Goal: Task Accomplishment & Management: Complete application form

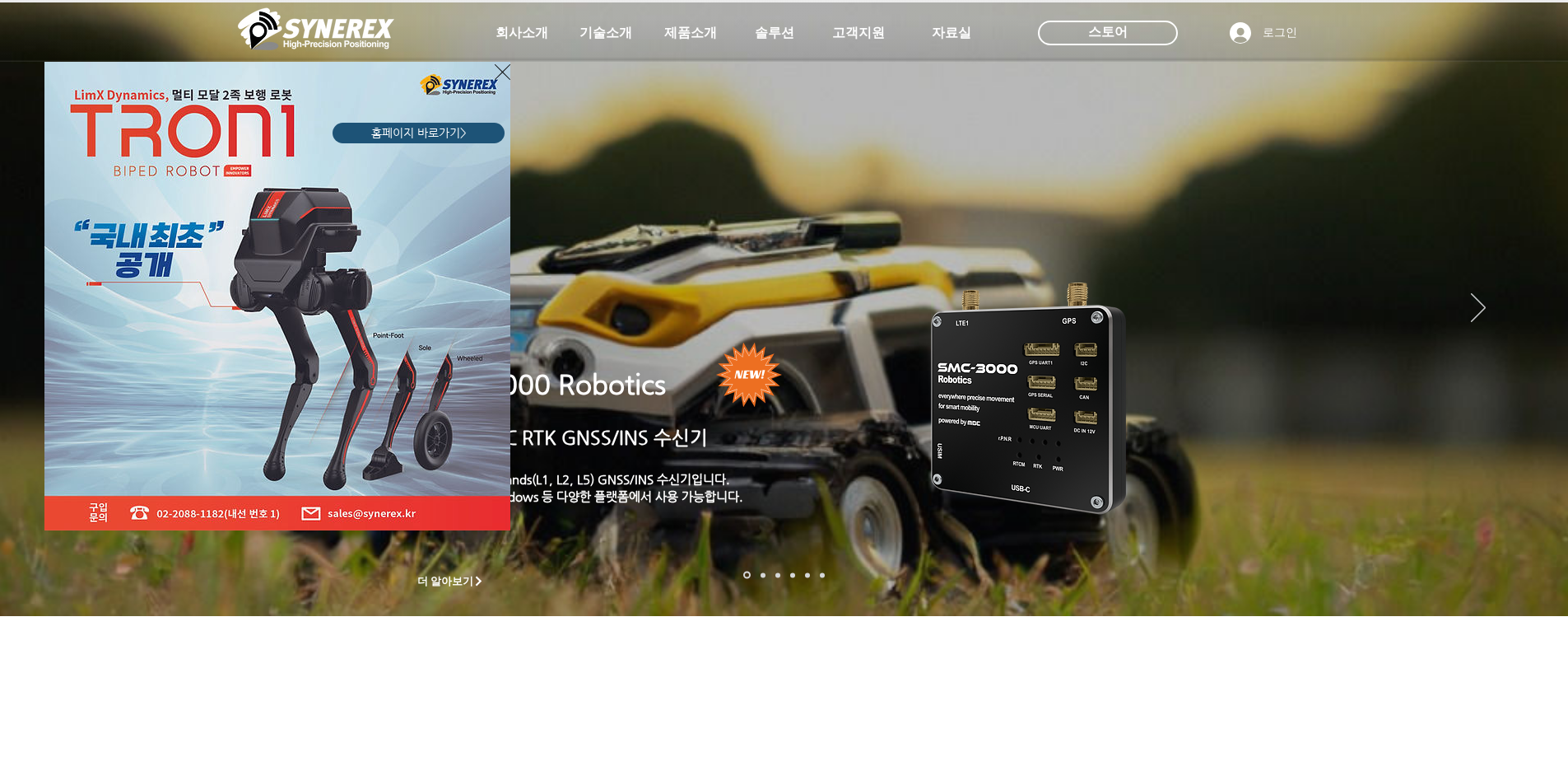
click at [502, 68] on icon "사이트로 돌아가기" at bounding box center [502, 71] width 16 height 21
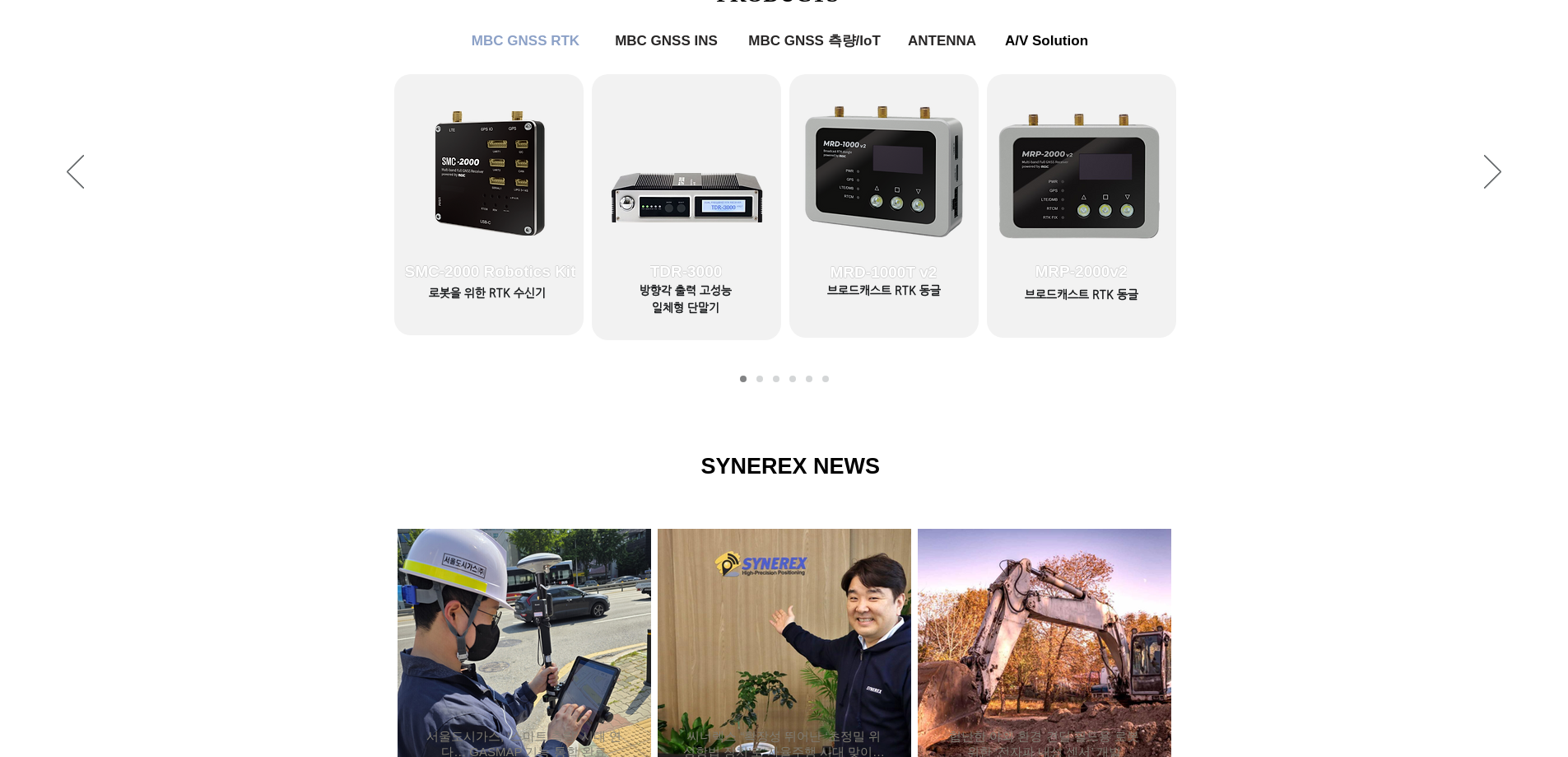
scroll to position [659, 0]
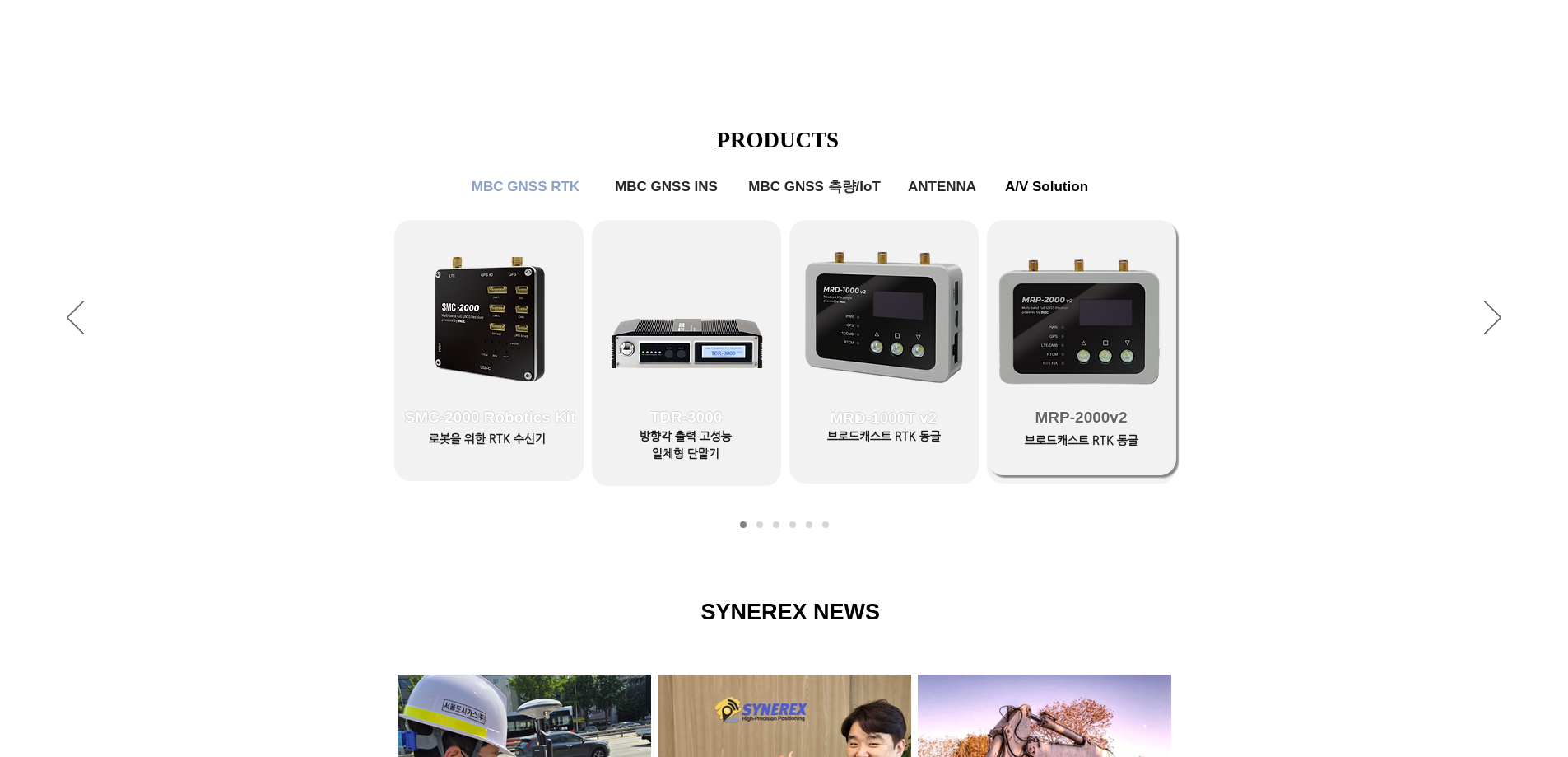
click at [1123, 361] on span "MRP-2000v2" at bounding box center [1081, 417] width 189 height 116
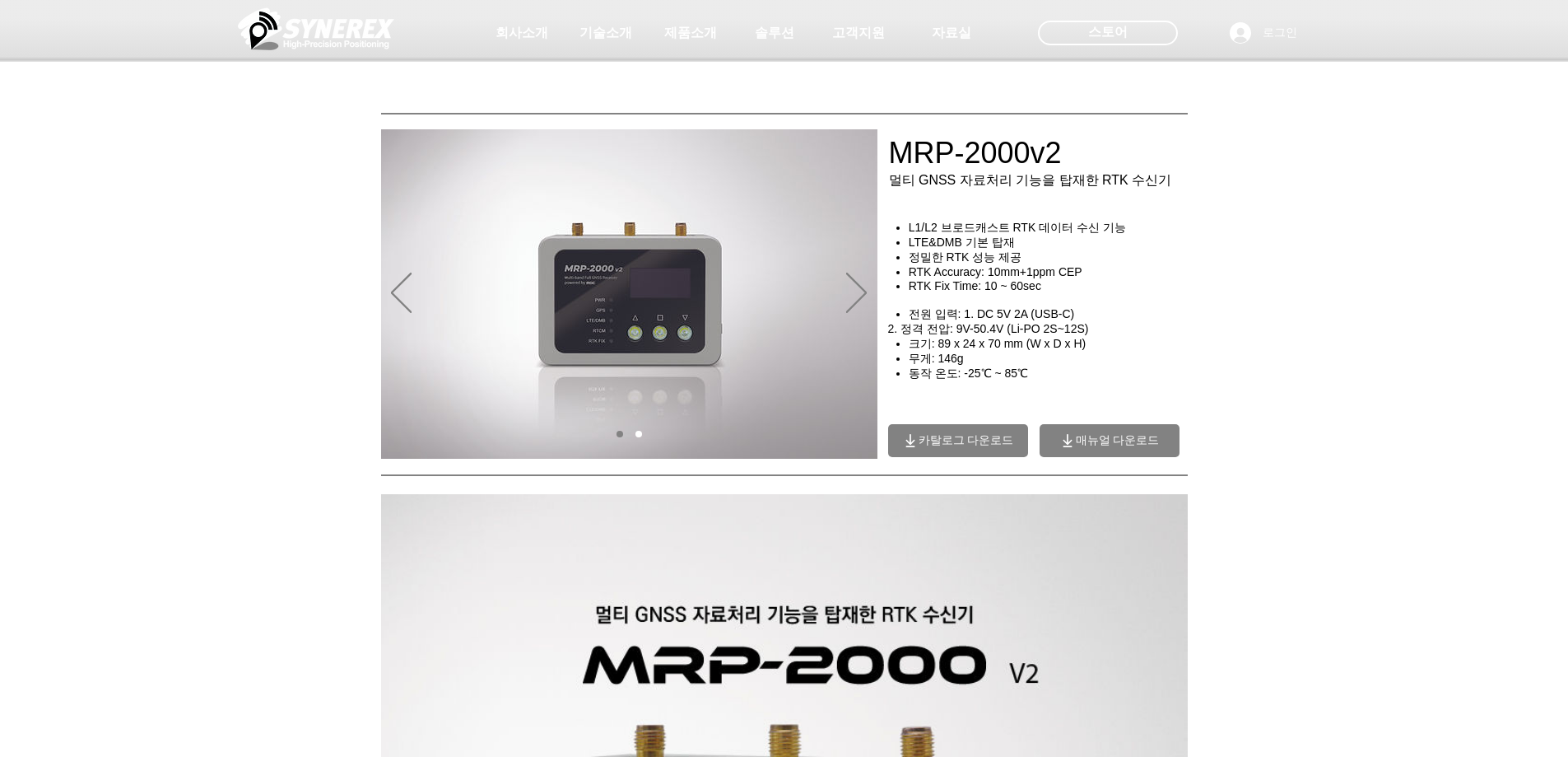
click at [884, 300] on div "main content" at bounding box center [784, 359] width 1568 height 214
click at [857, 287] on icon "다음" at bounding box center [856, 292] width 21 height 41
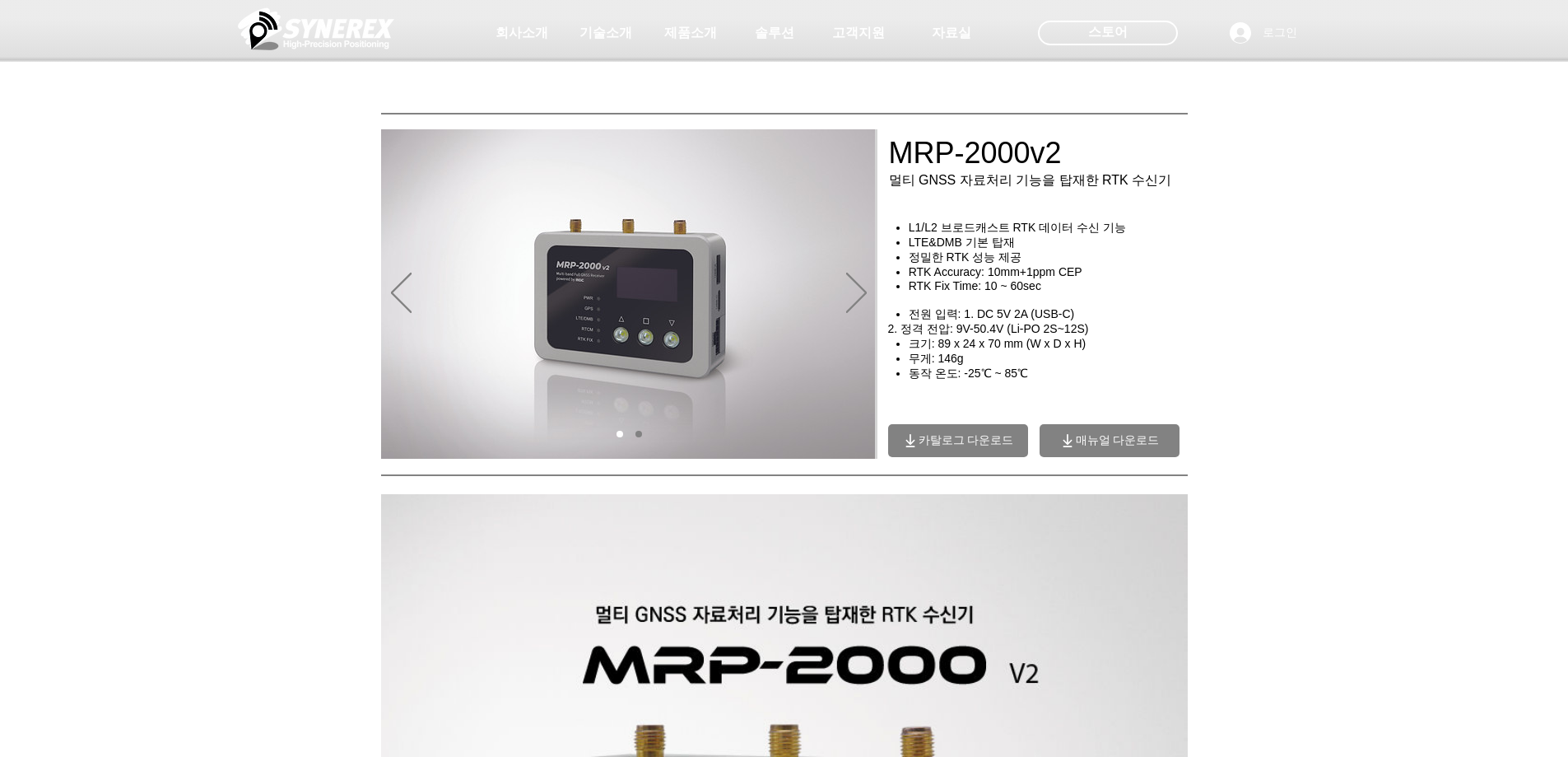
scroll to position [411, 0]
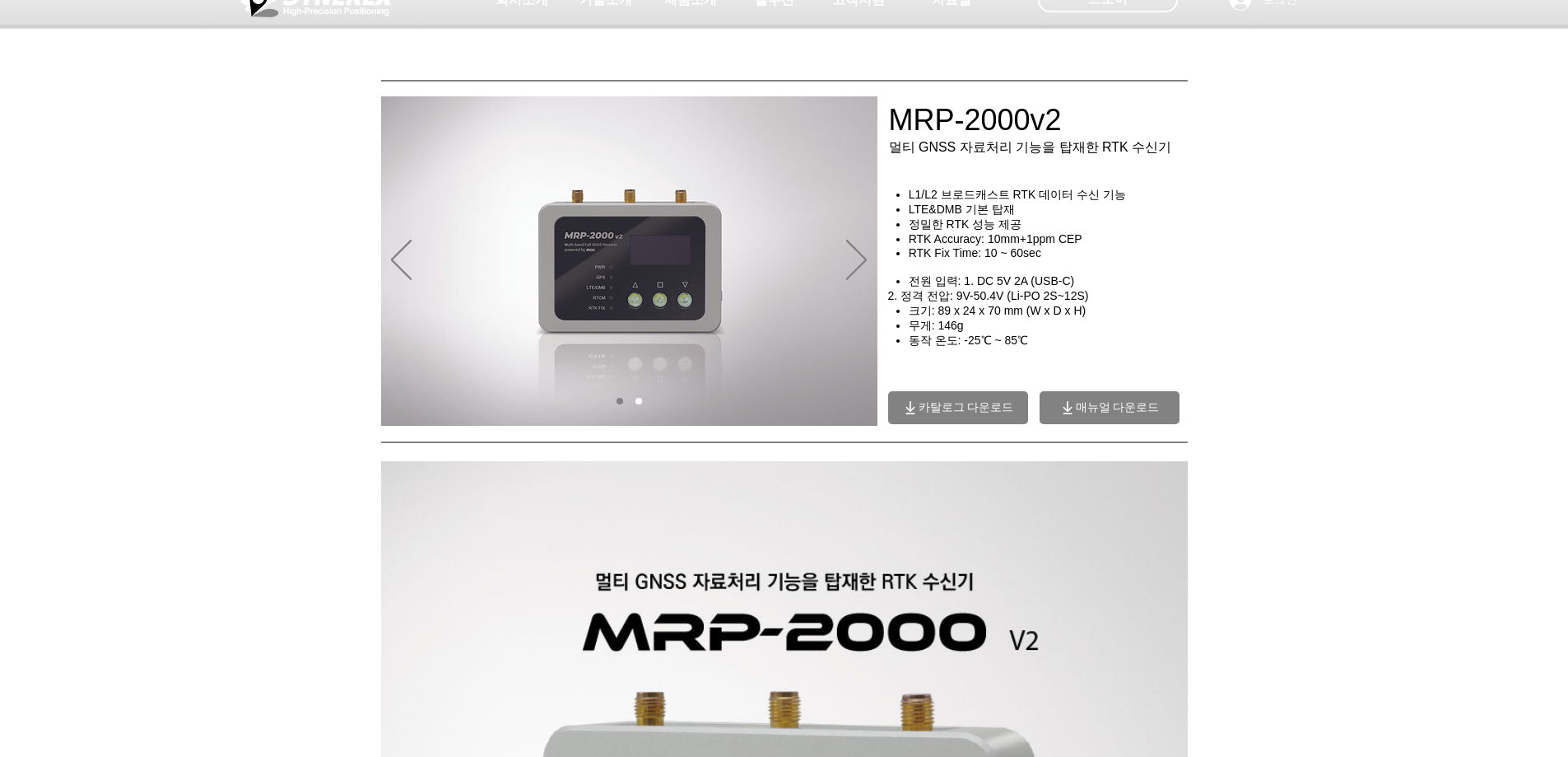
scroll to position [0, 0]
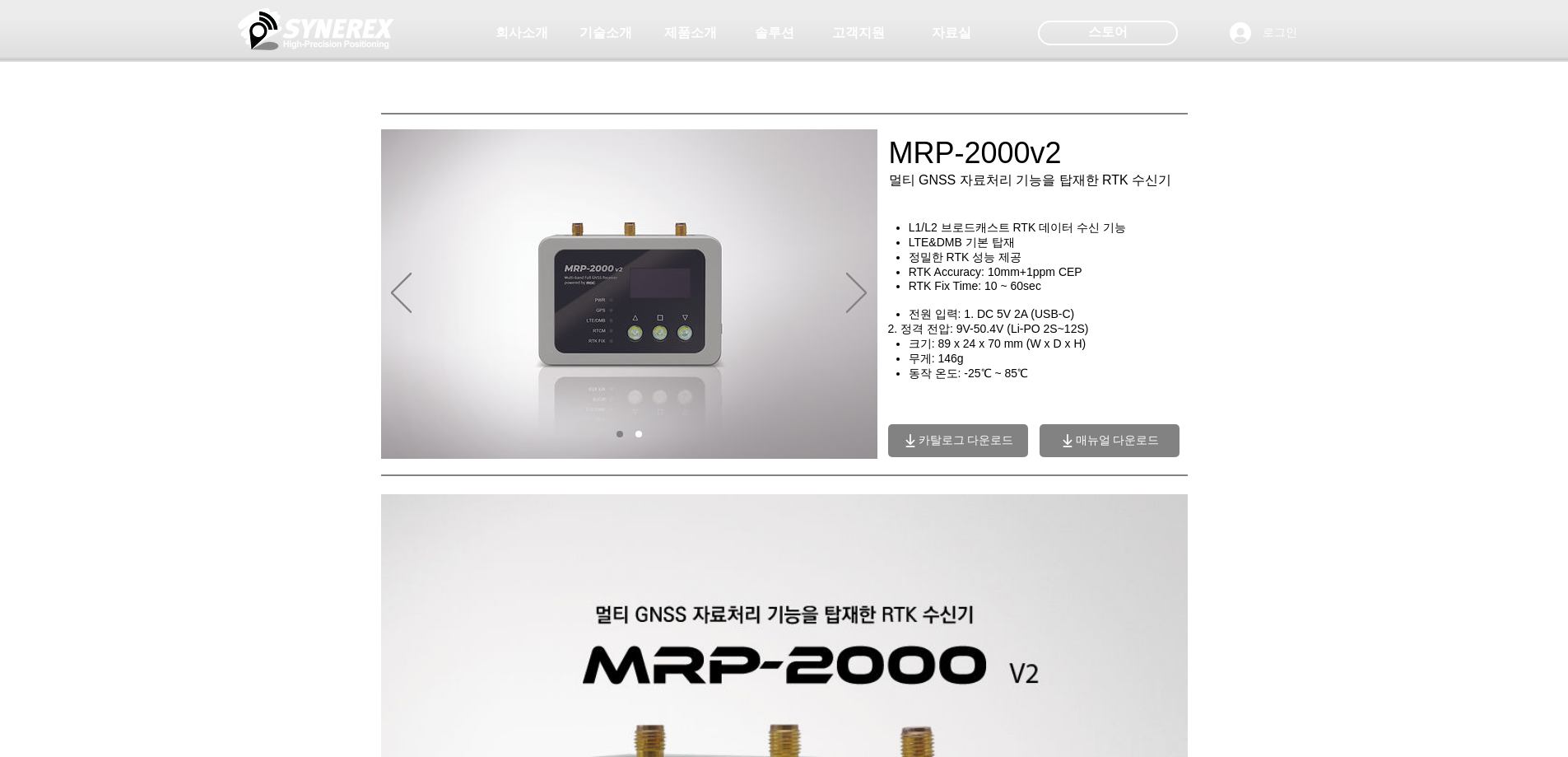
drag, startPoint x: 1373, startPoint y: 372, endPoint x: 1380, endPoint y: 130, distance: 242.1
click at [1372, 186] on div at bounding box center [784, 121] width 1568 height 243
drag, startPoint x: 1034, startPoint y: 206, endPoint x: 1018, endPoint y: 205, distance: 16.0
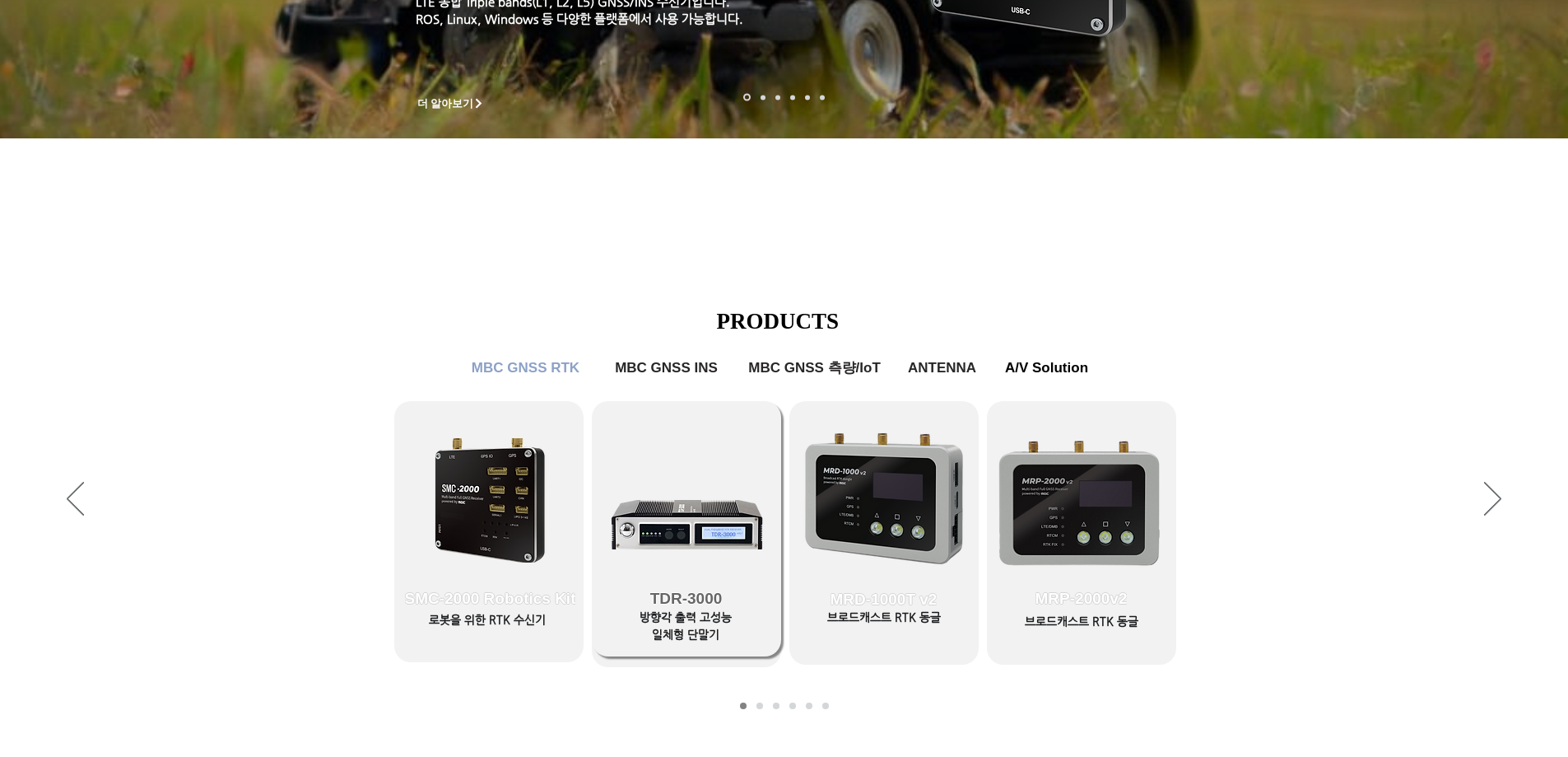
scroll to position [659, 0]
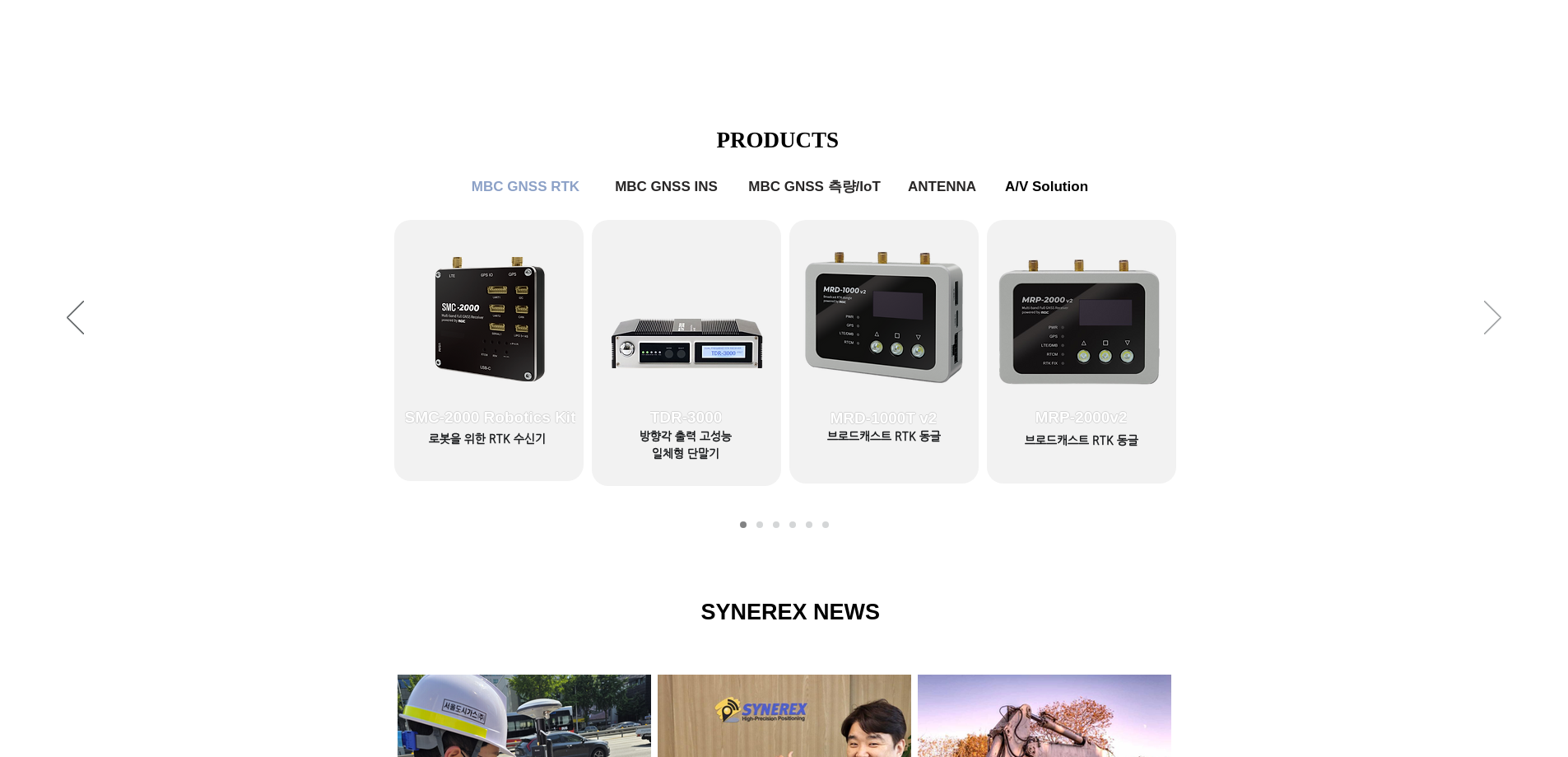
click at [1490, 322] on icon "다음" at bounding box center [1492, 317] width 17 height 34
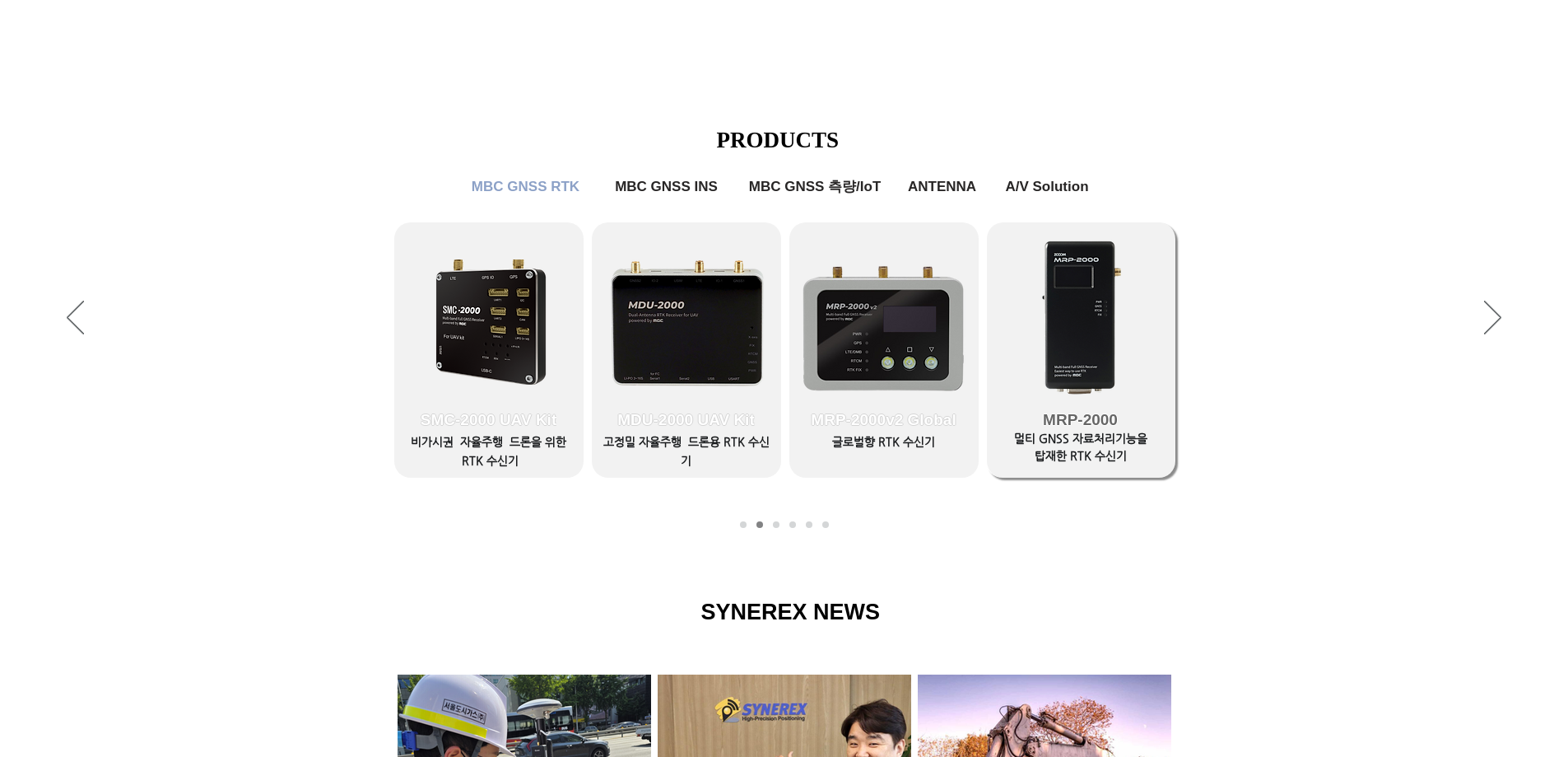
click at [1041, 350] on link "MRP-2000" at bounding box center [1080, 350] width 189 height 255
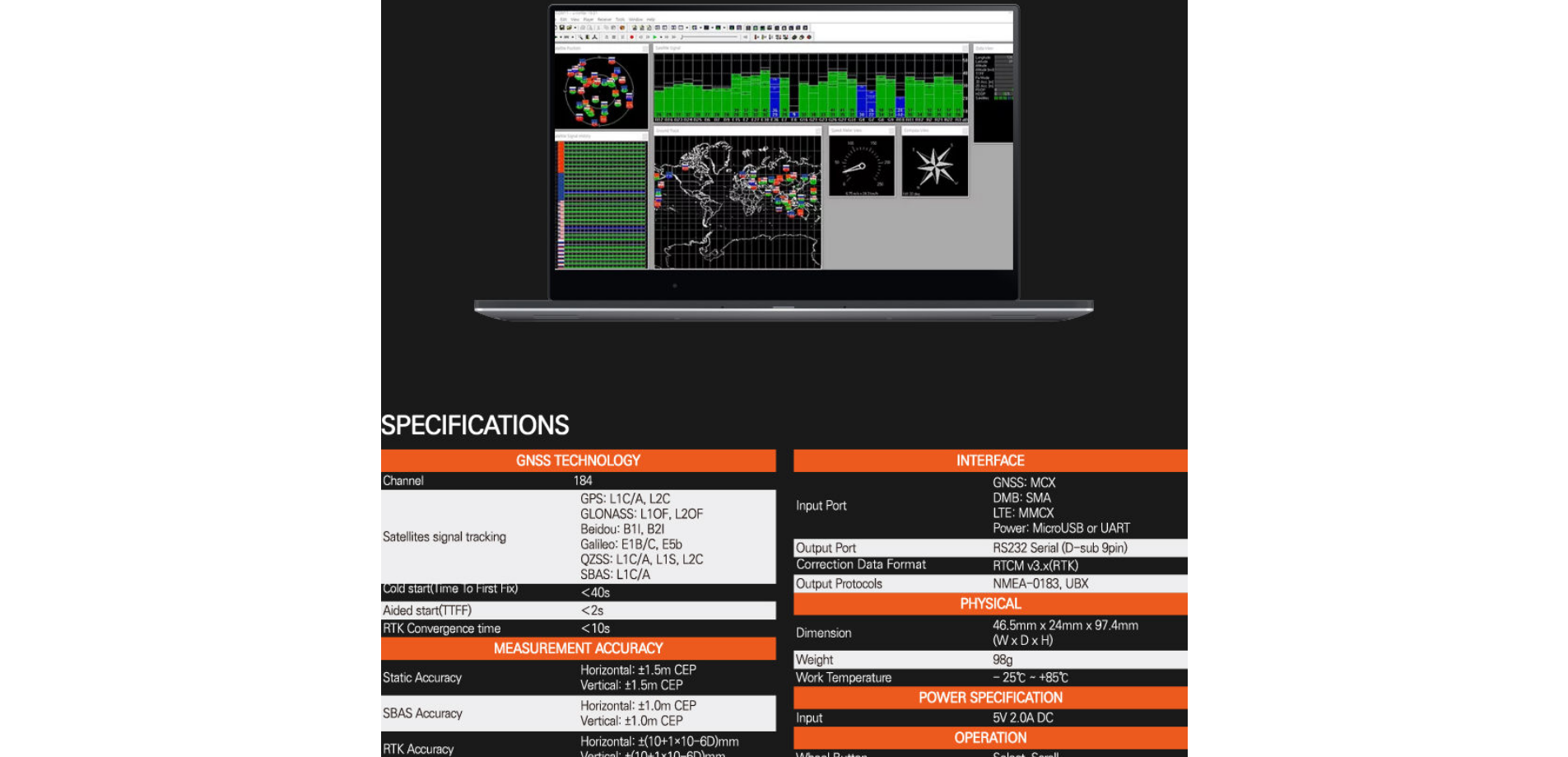
scroll to position [4941, 0]
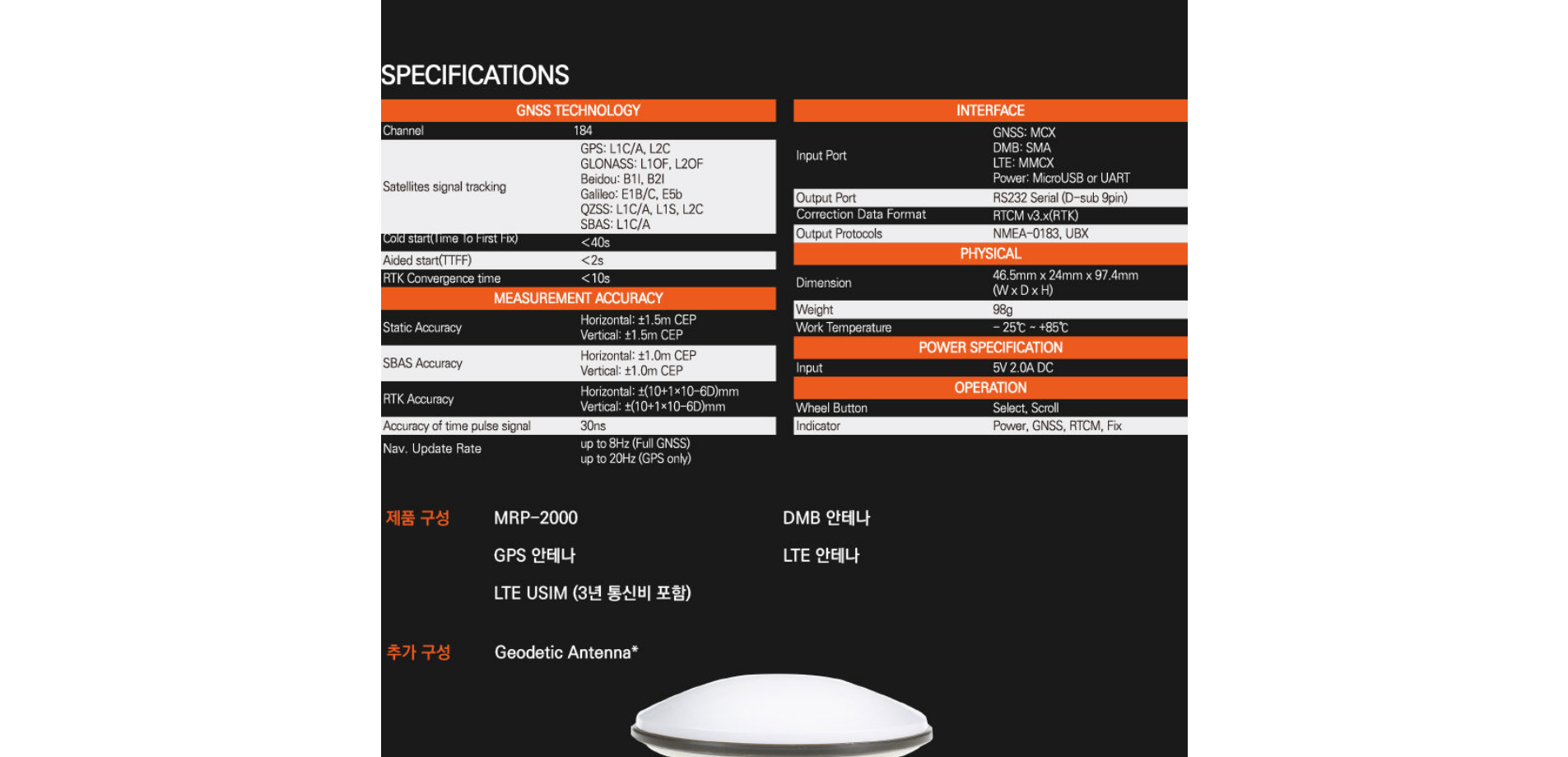
drag, startPoint x: 1066, startPoint y: 420, endPoint x: 1081, endPoint y: 388, distance: 35.3
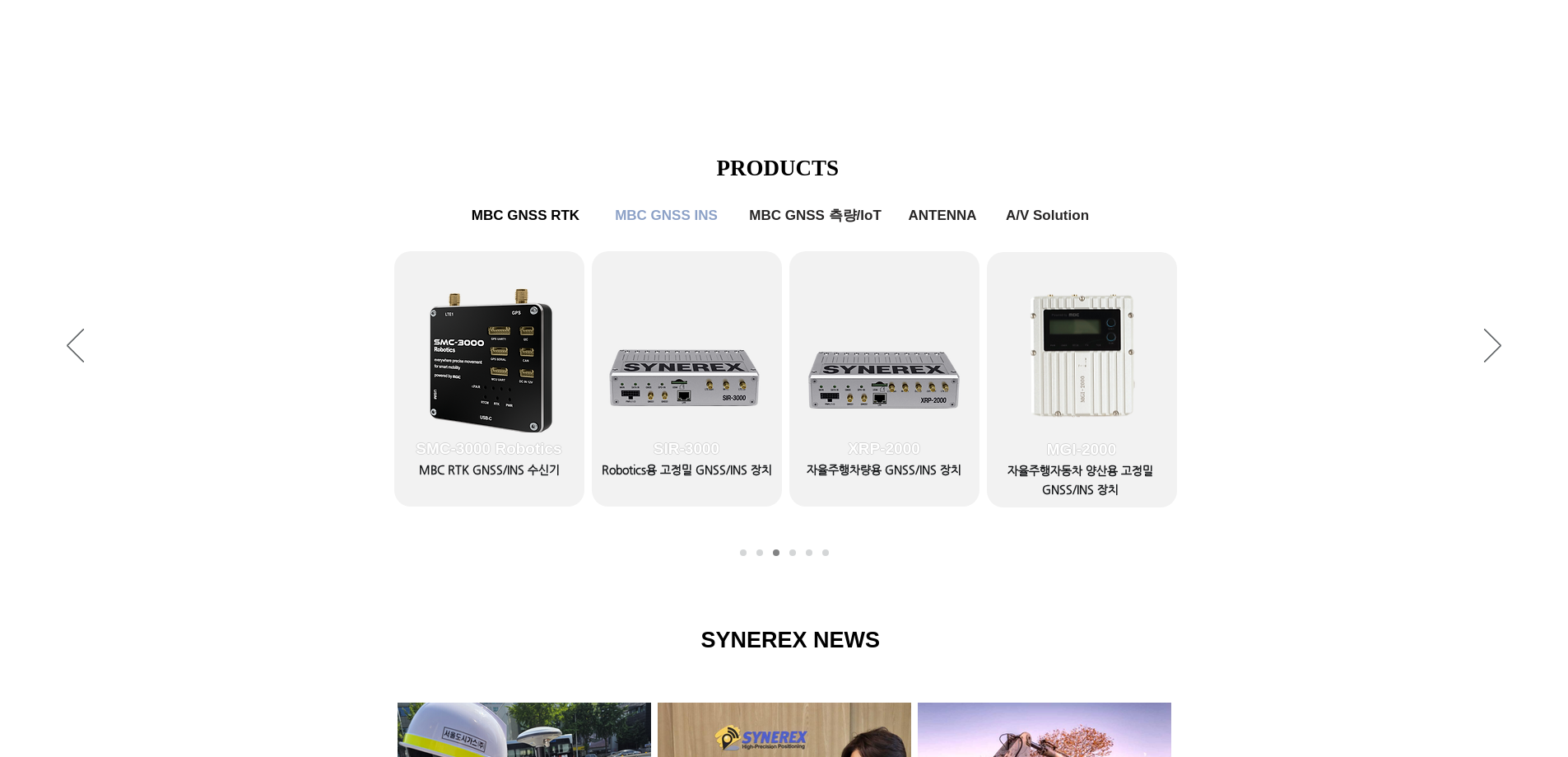
scroll to position [659, 0]
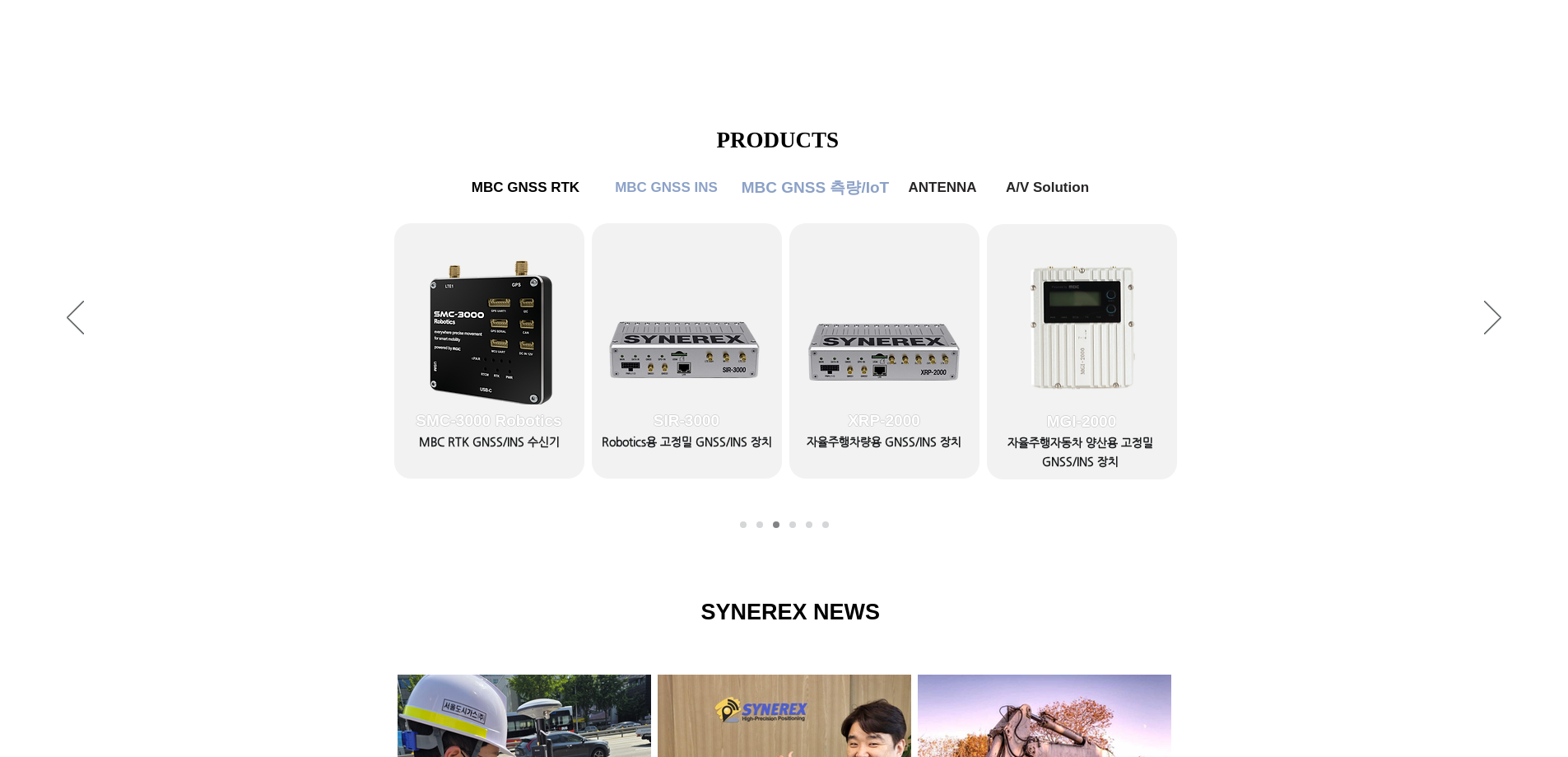
click at [821, 184] on span "MBC GNSS 측량/IoT" at bounding box center [815, 188] width 147 height 22
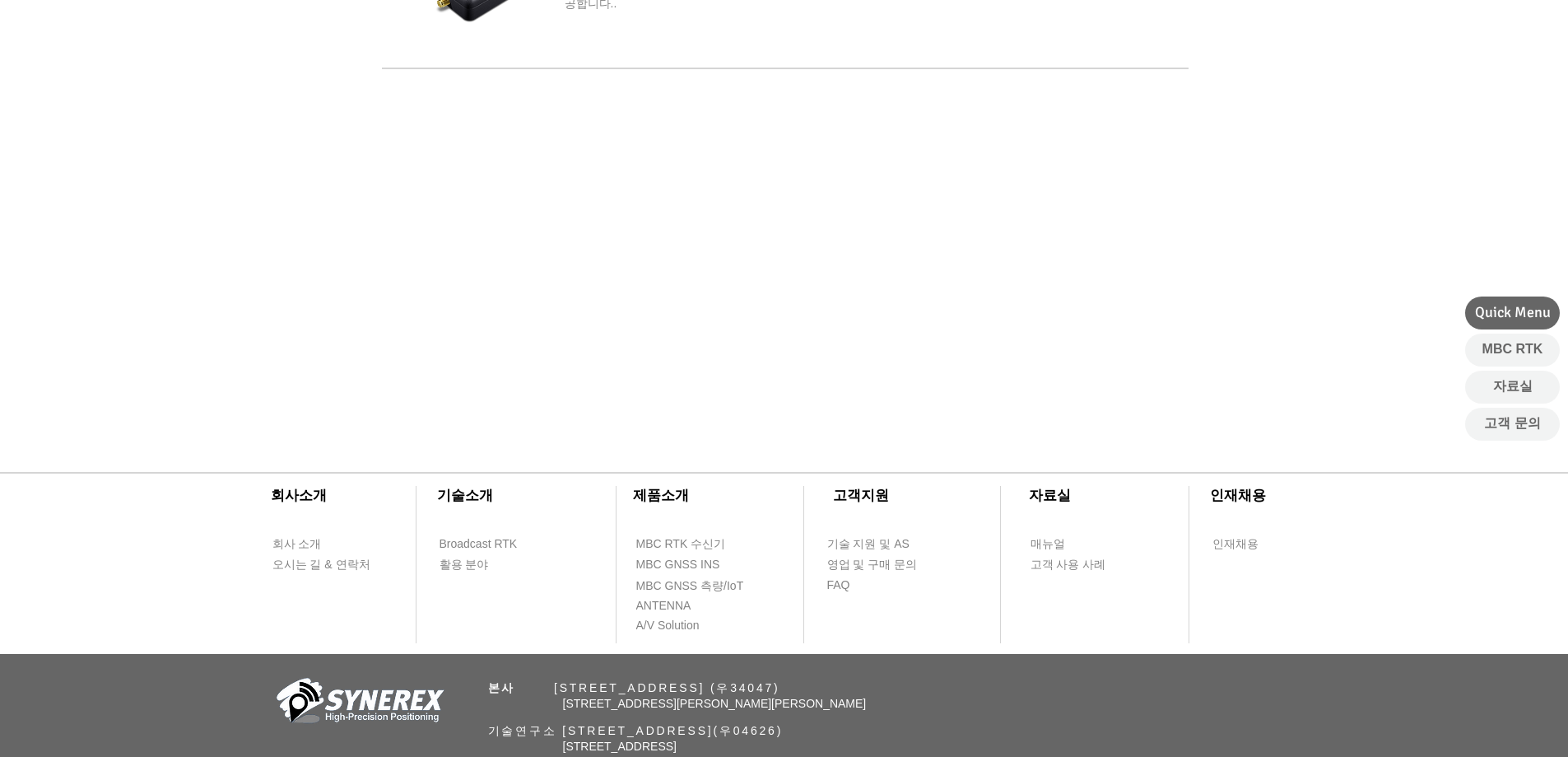
scroll to position [809, 0]
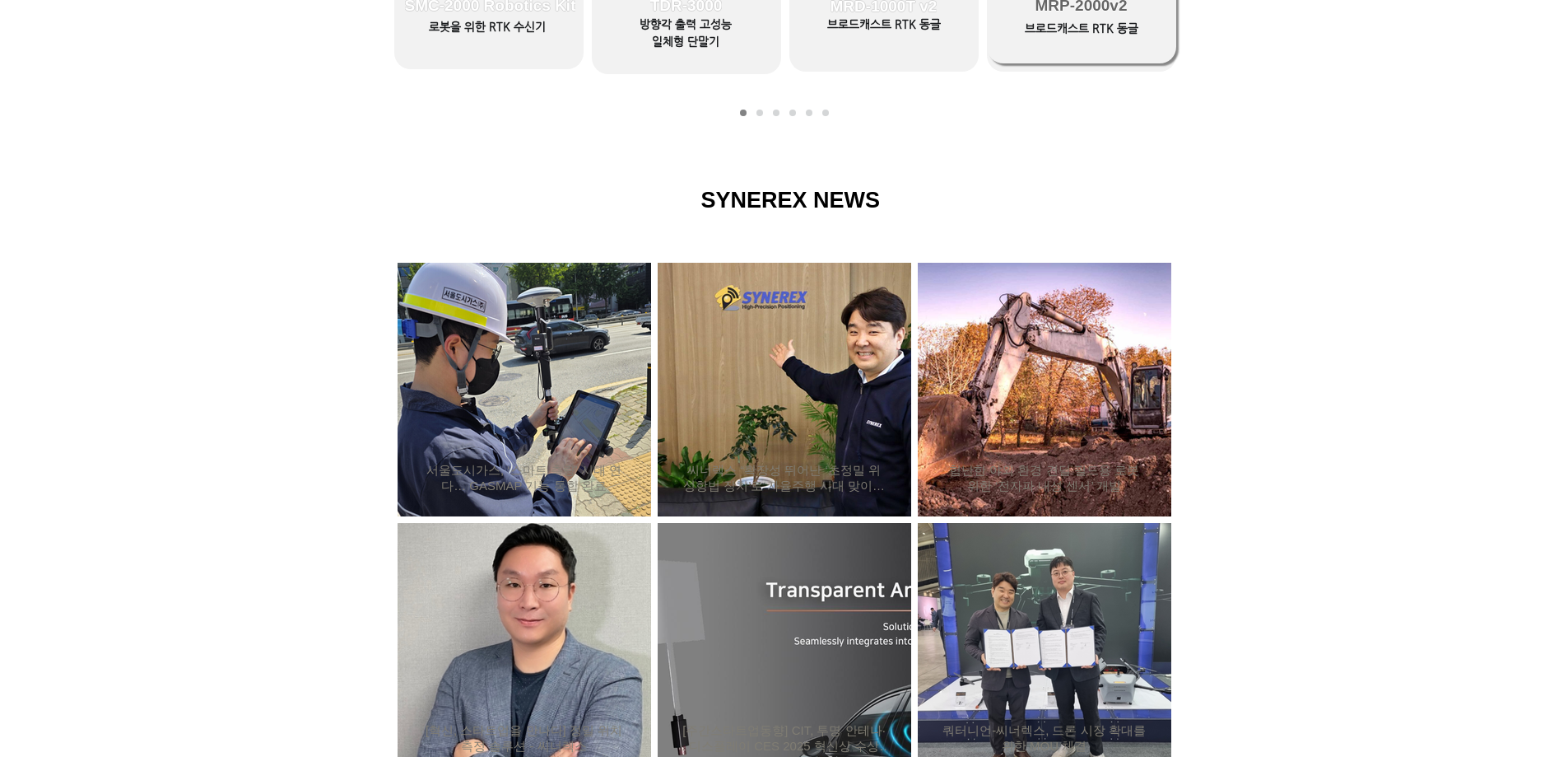
scroll to position [741, 0]
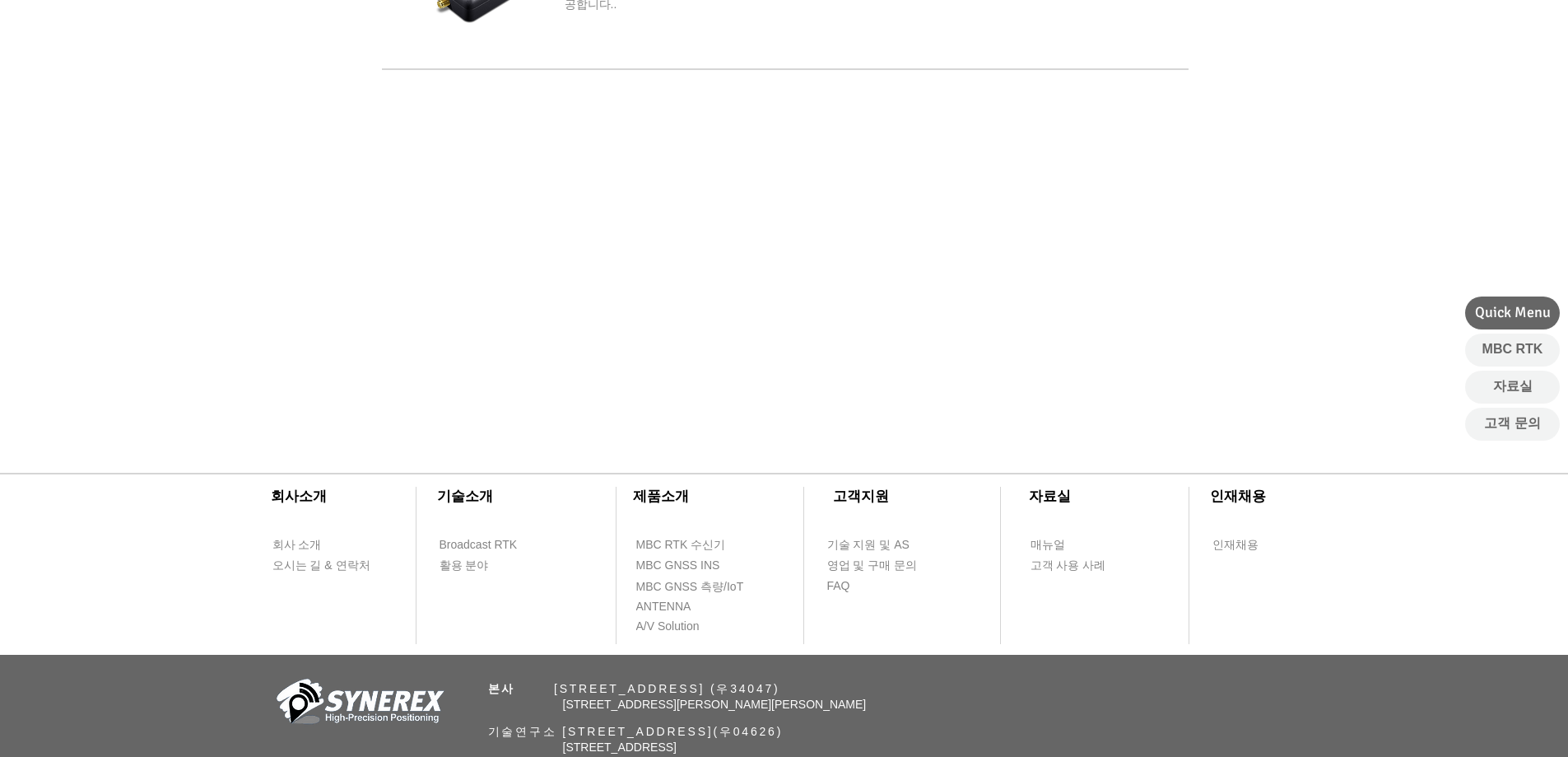
scroll to position [809, 0]
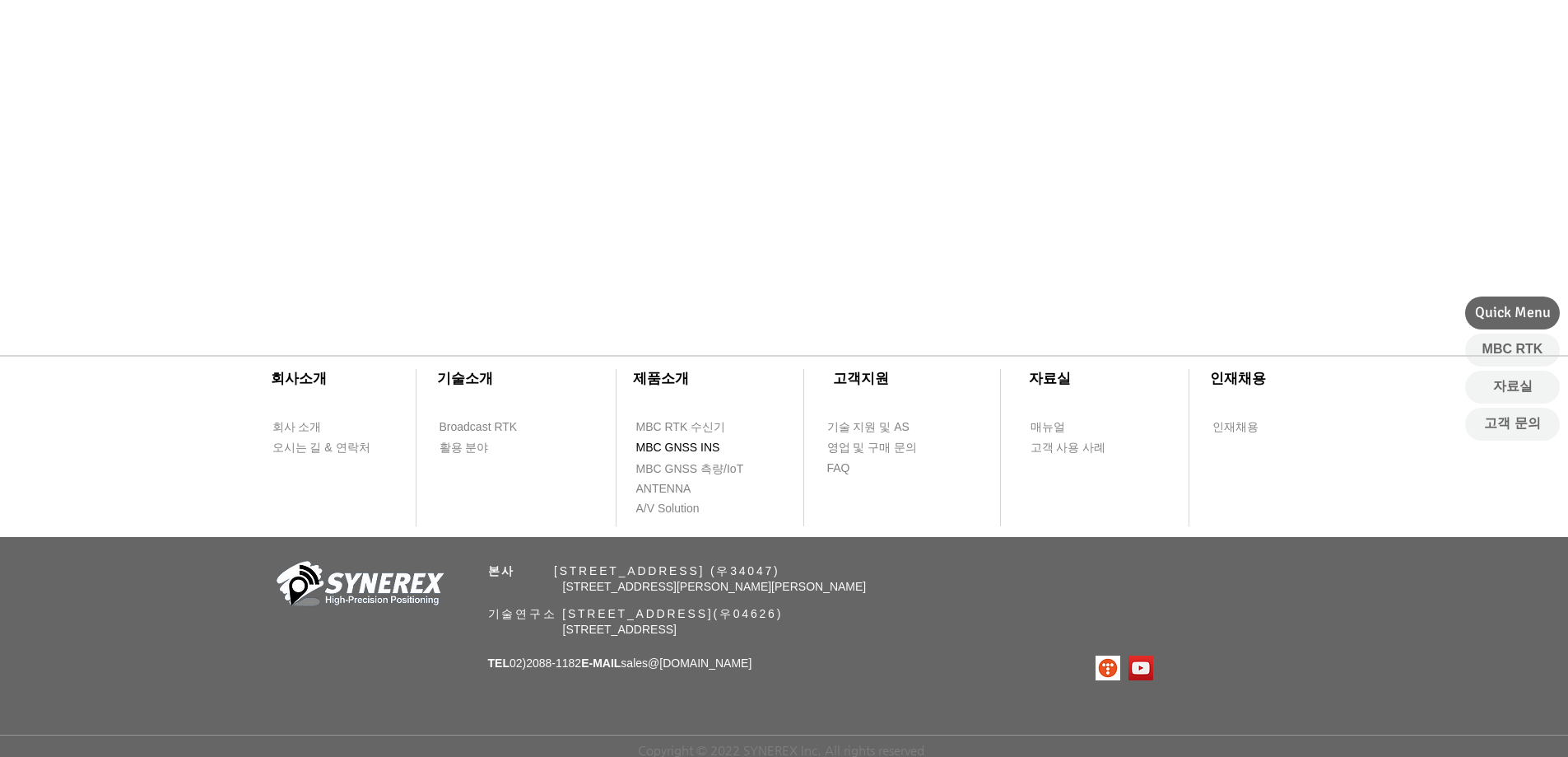
click at [703, 445] on span "MBC GNSS INS" at bounding box center [678, 448] width 84 height 17
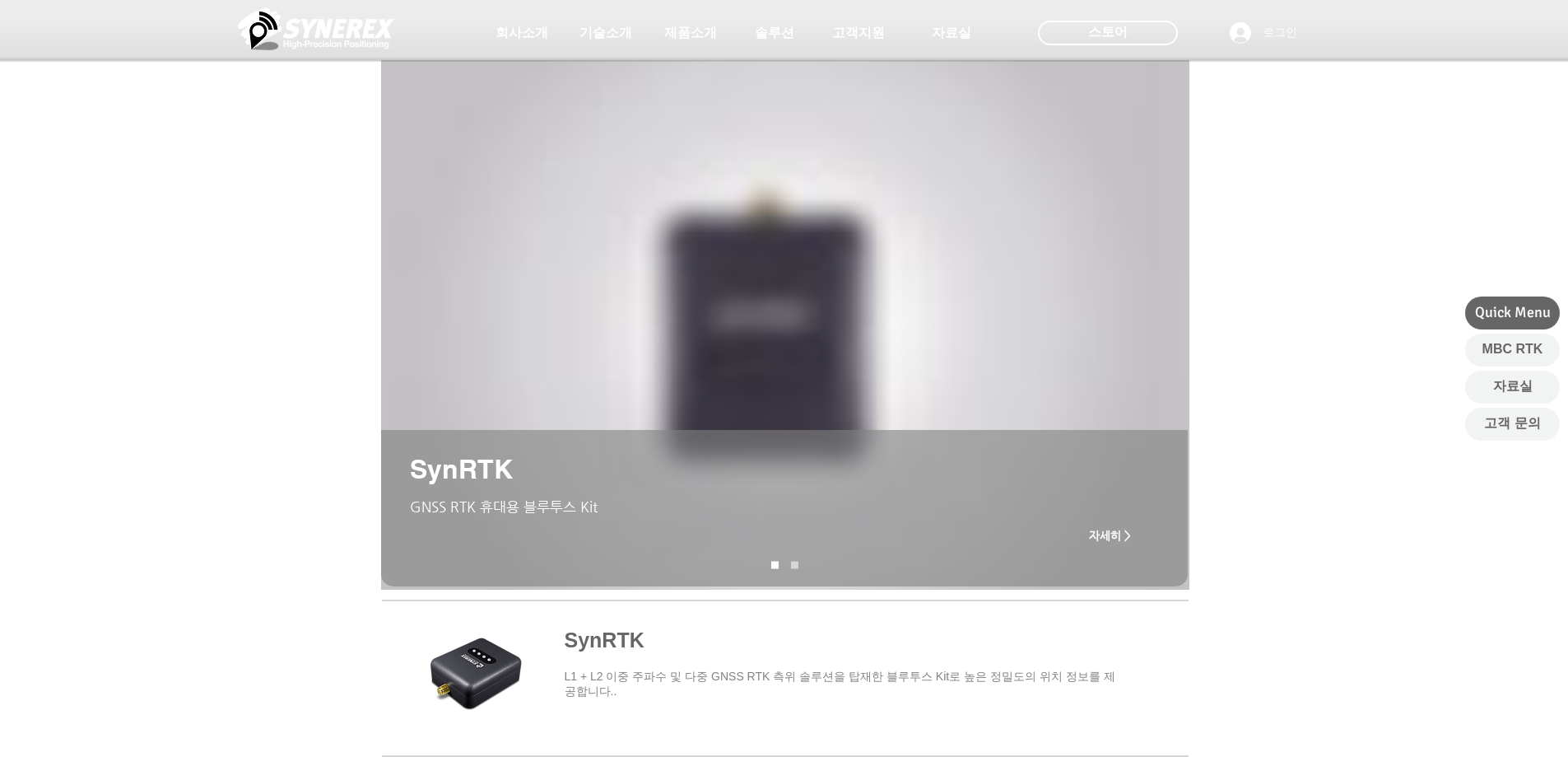
scroll to position [809, 0]
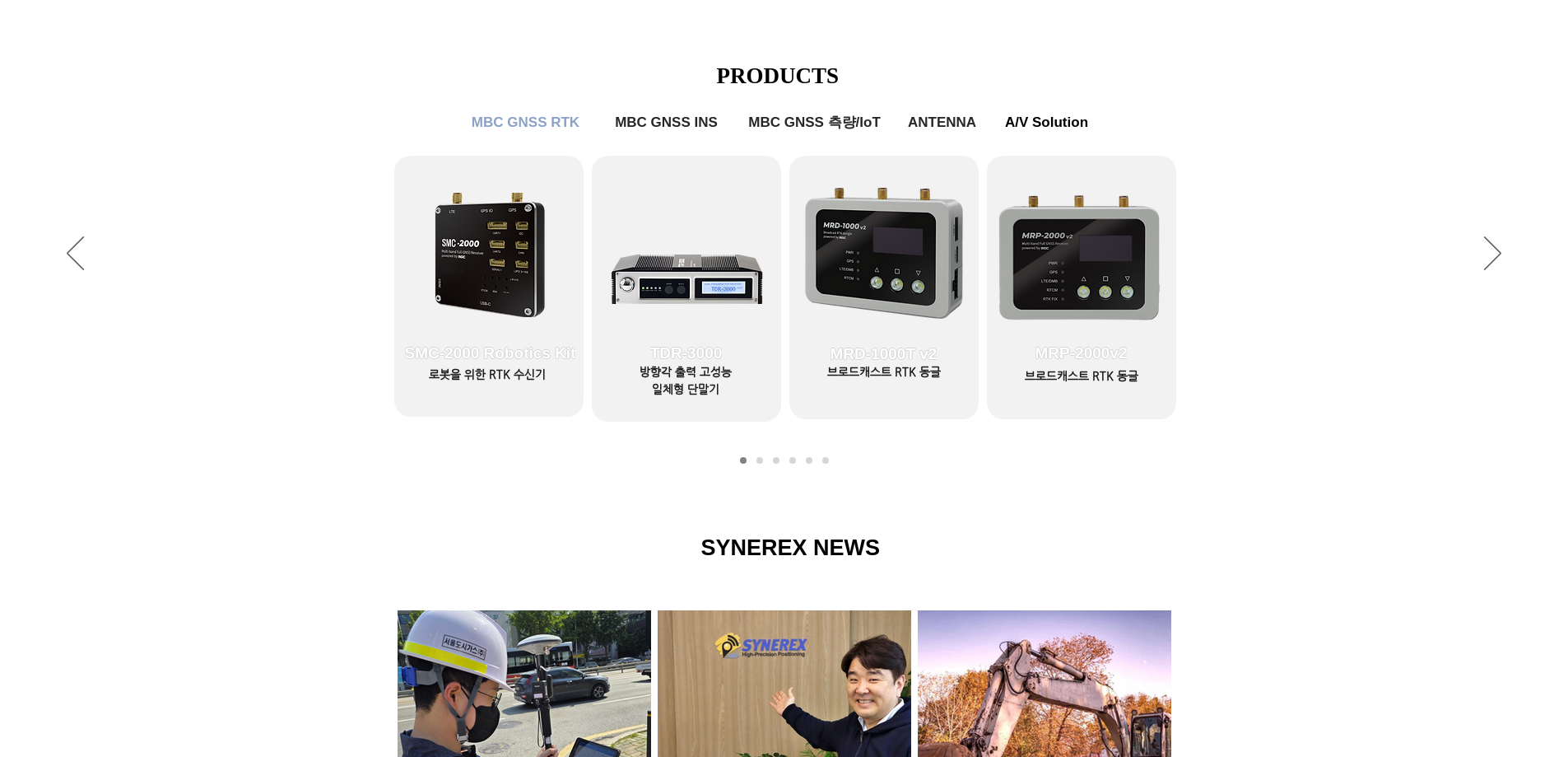
scroll to position [577, 0]
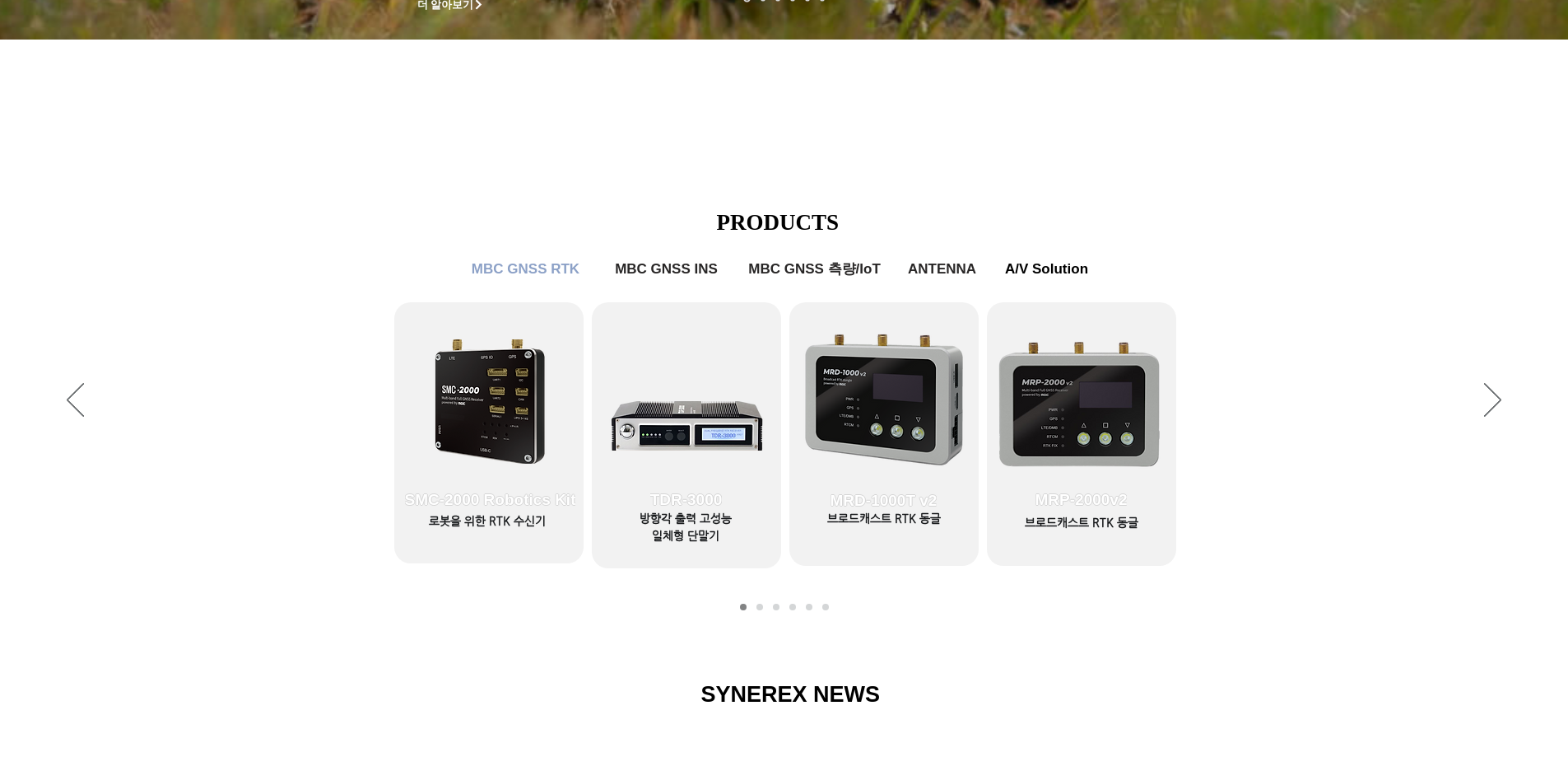
click at [1469, 406] on div "슬라이드쇼" at bounding box center [784, 401] width 1568 height 453
click at [1513, 409] on div "슬라이드쇼" at bounding box center [784, 401] width 1568 height 453
click at [1490, 395] on icon "다음" at bounding box center [1492, 400] width 17 height 34
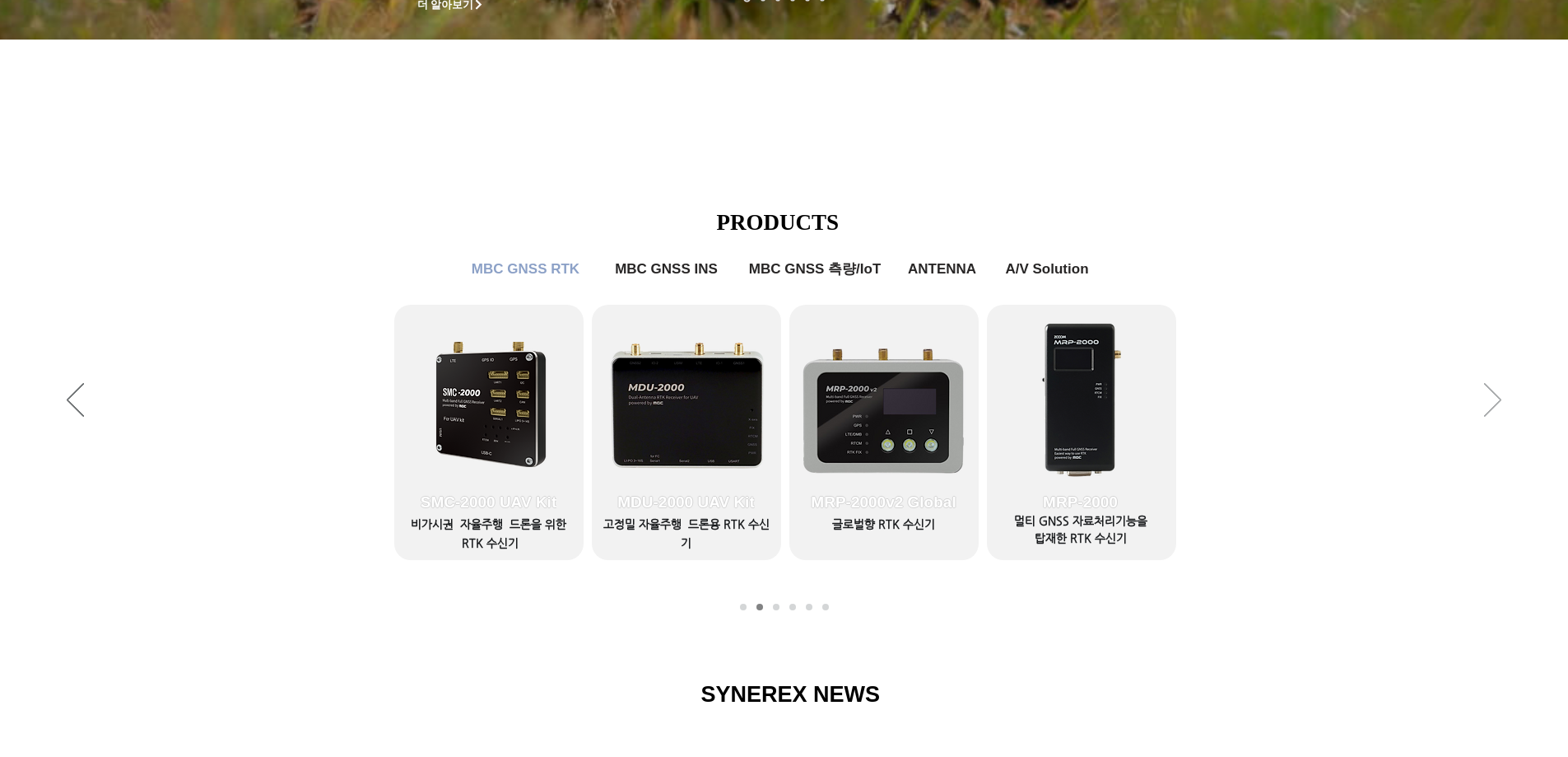
click at [1495, 393] on icon "다음" at bounding box center [1492, 400] width 17 height 34
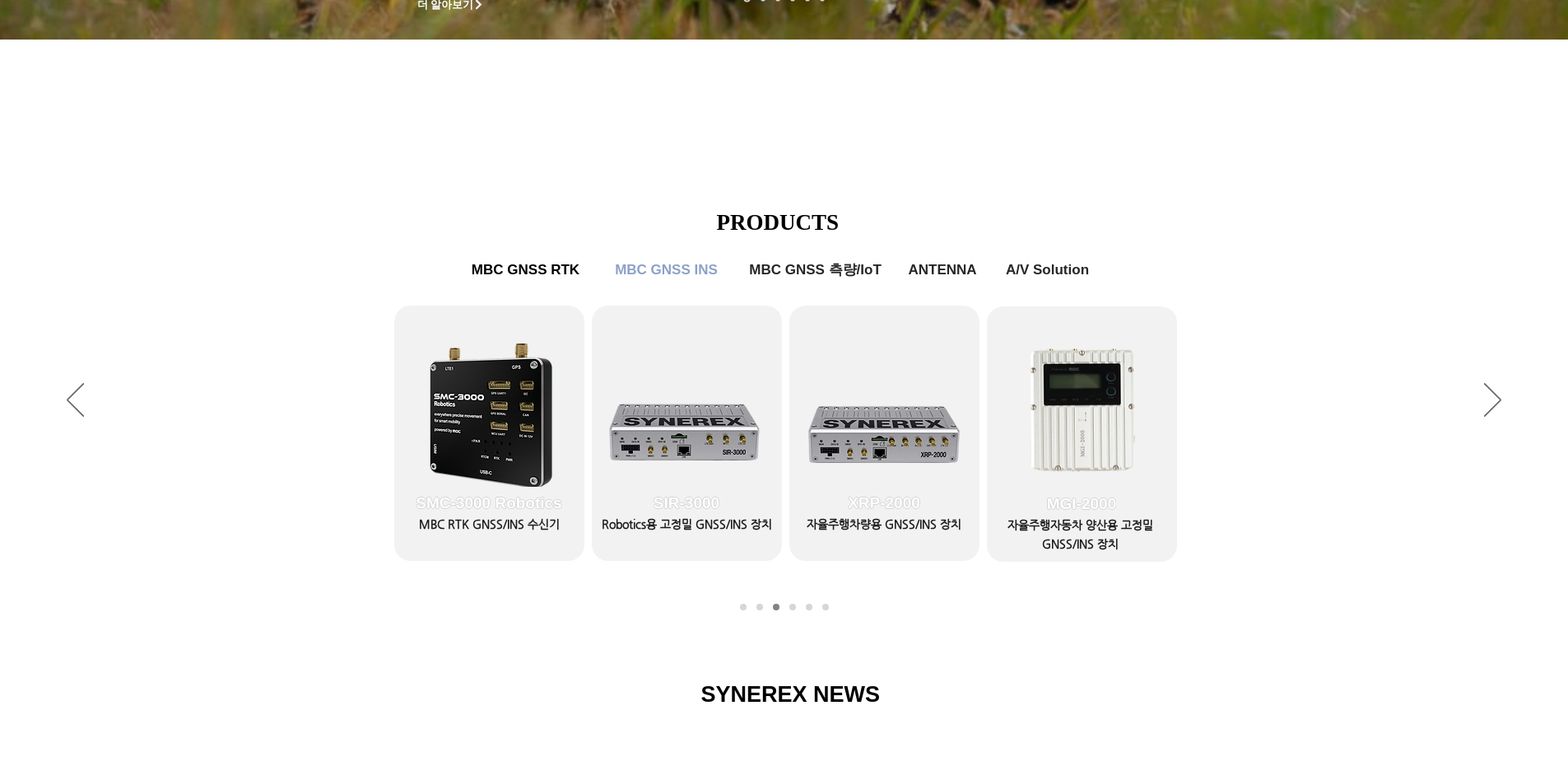
click at [1504, 396] on div "슬라이드쇼" at bounding box center [784, 401] width 1568 height 453
click at [669, 288] on div "슬라이드쇼" at bounding box center [784, 401] width 1568 height 453
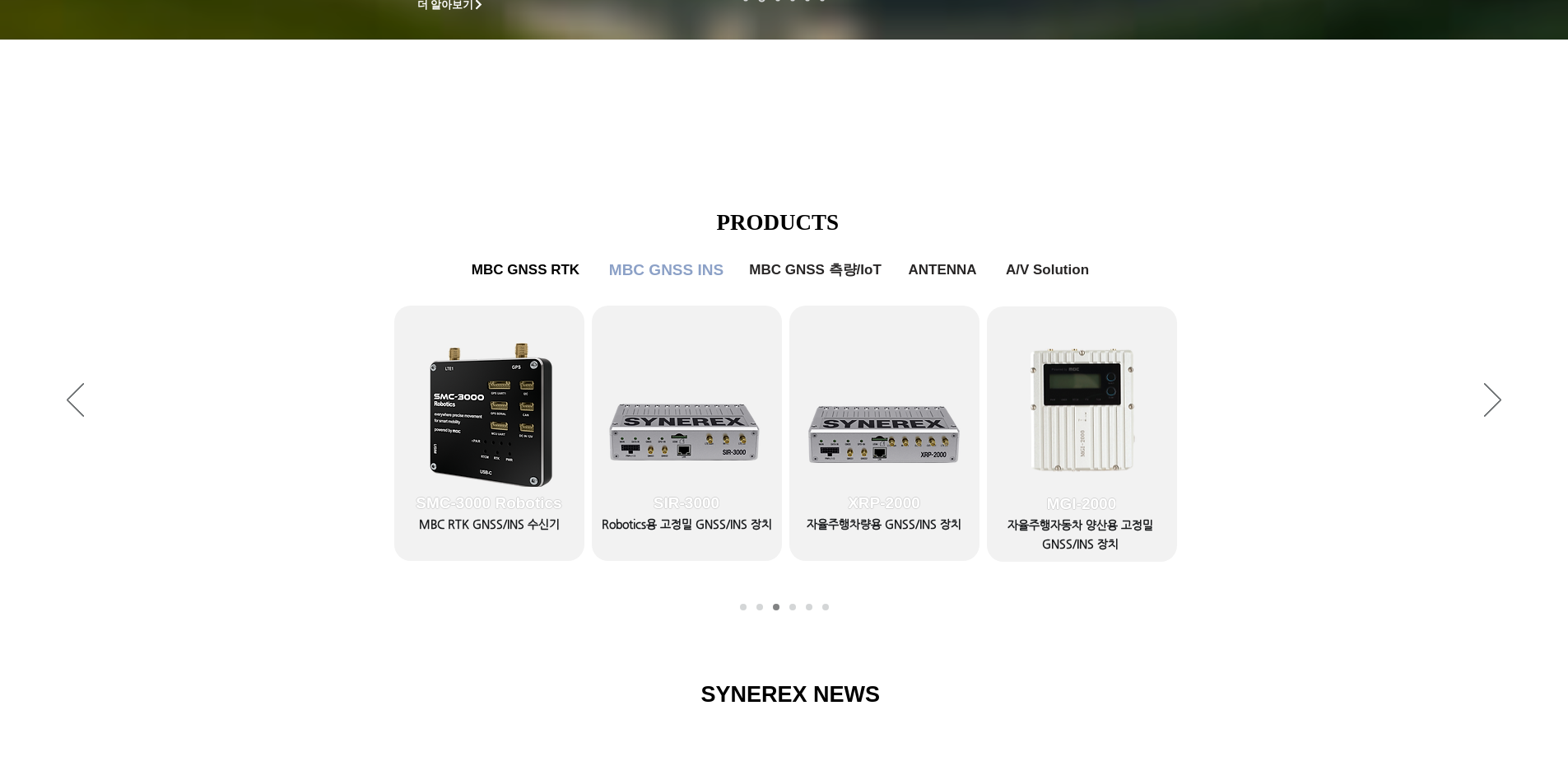
click at [677, 269] on span "MBC GNSS INS" at bounding box center [666, 270] width 115 height 18
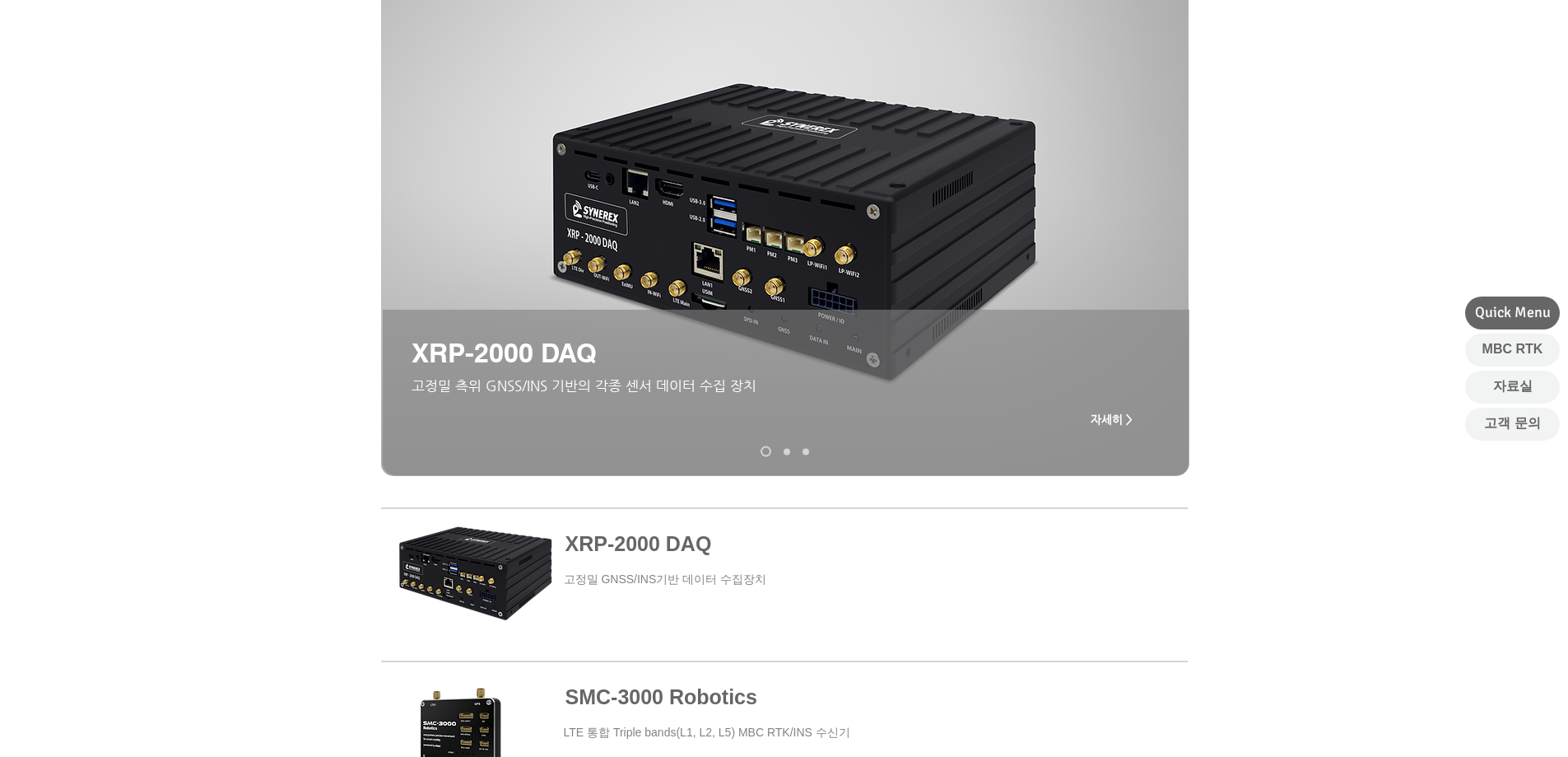
scroll to position [329, 0]
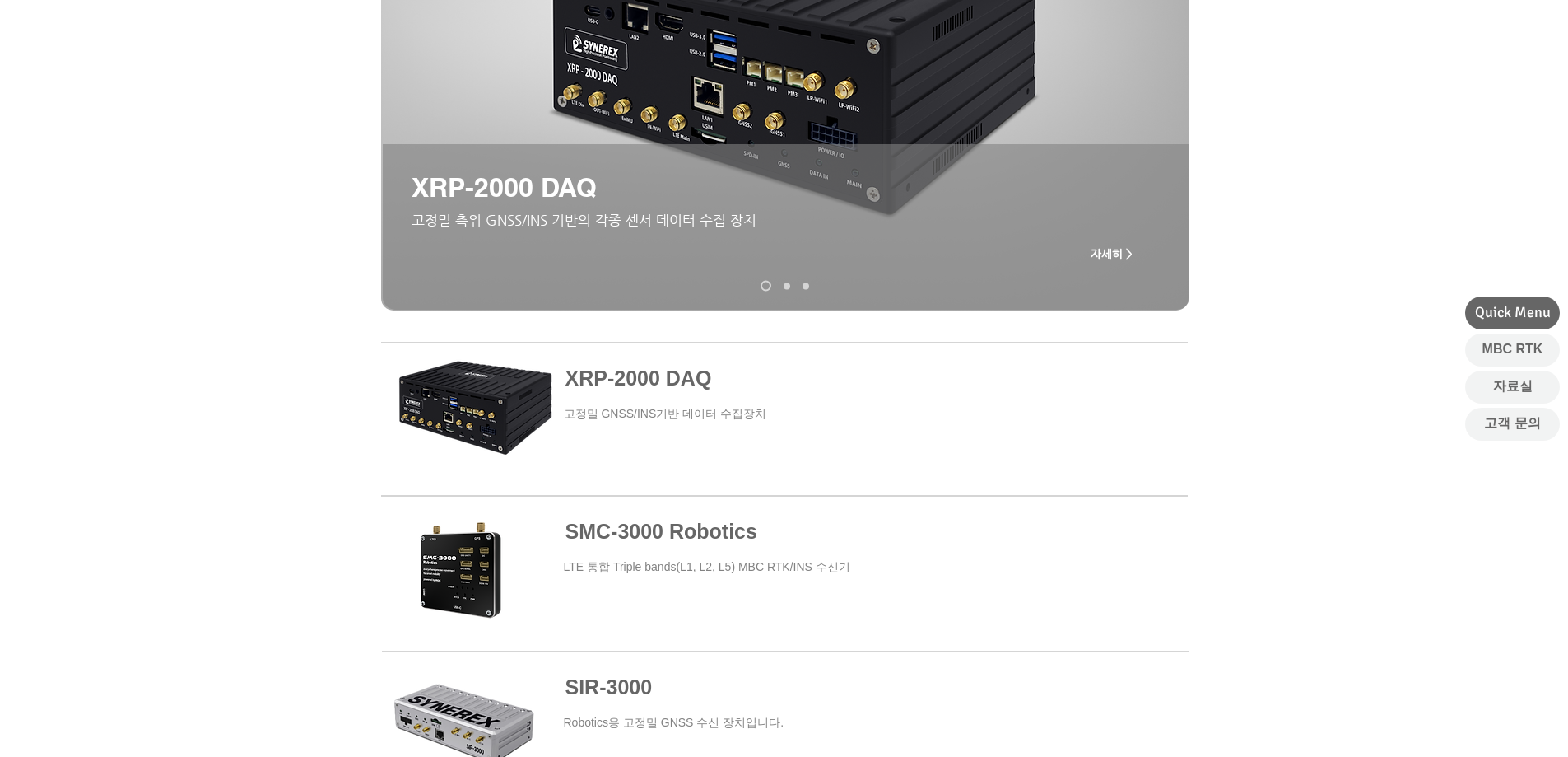
drag, startPoint x: 796, startPoint y: 375, endPoint x: 674, endPoint y: 397, distance: 124.0
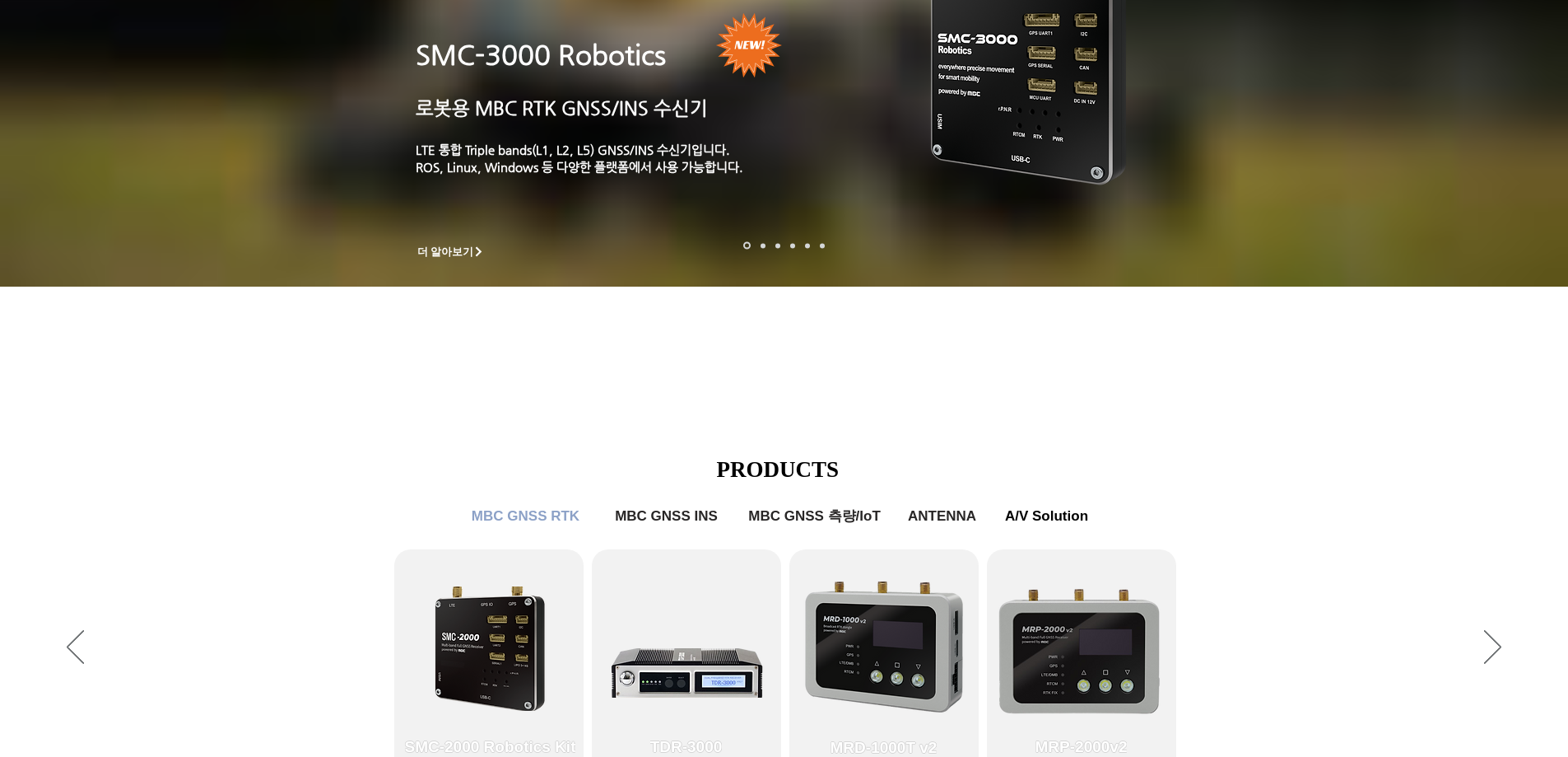
scroll to position [577, 0]
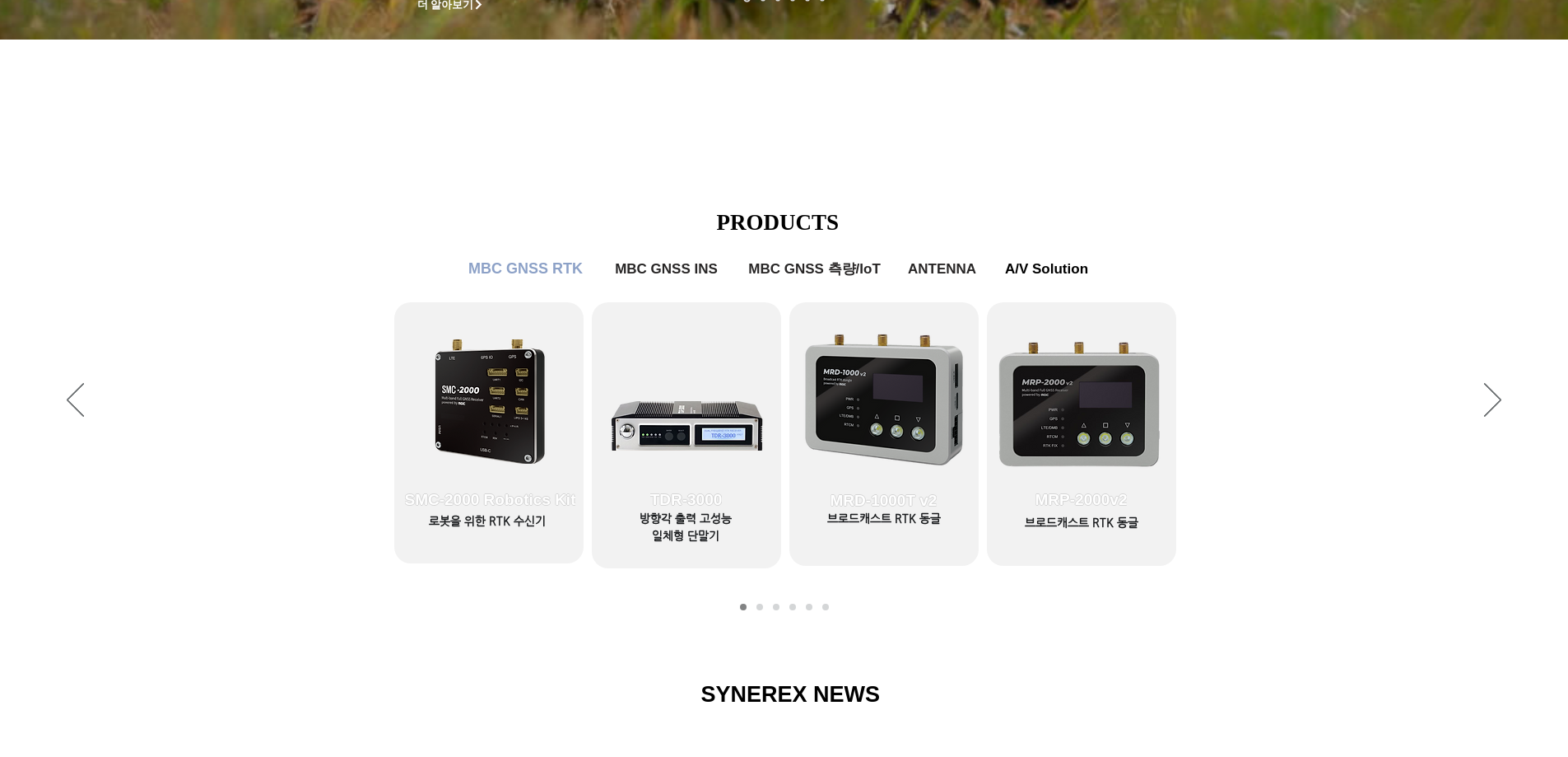
click at [541, 265] on span "MBC GNSS RTK" at bounding box center [526, 268] width 115 height 17
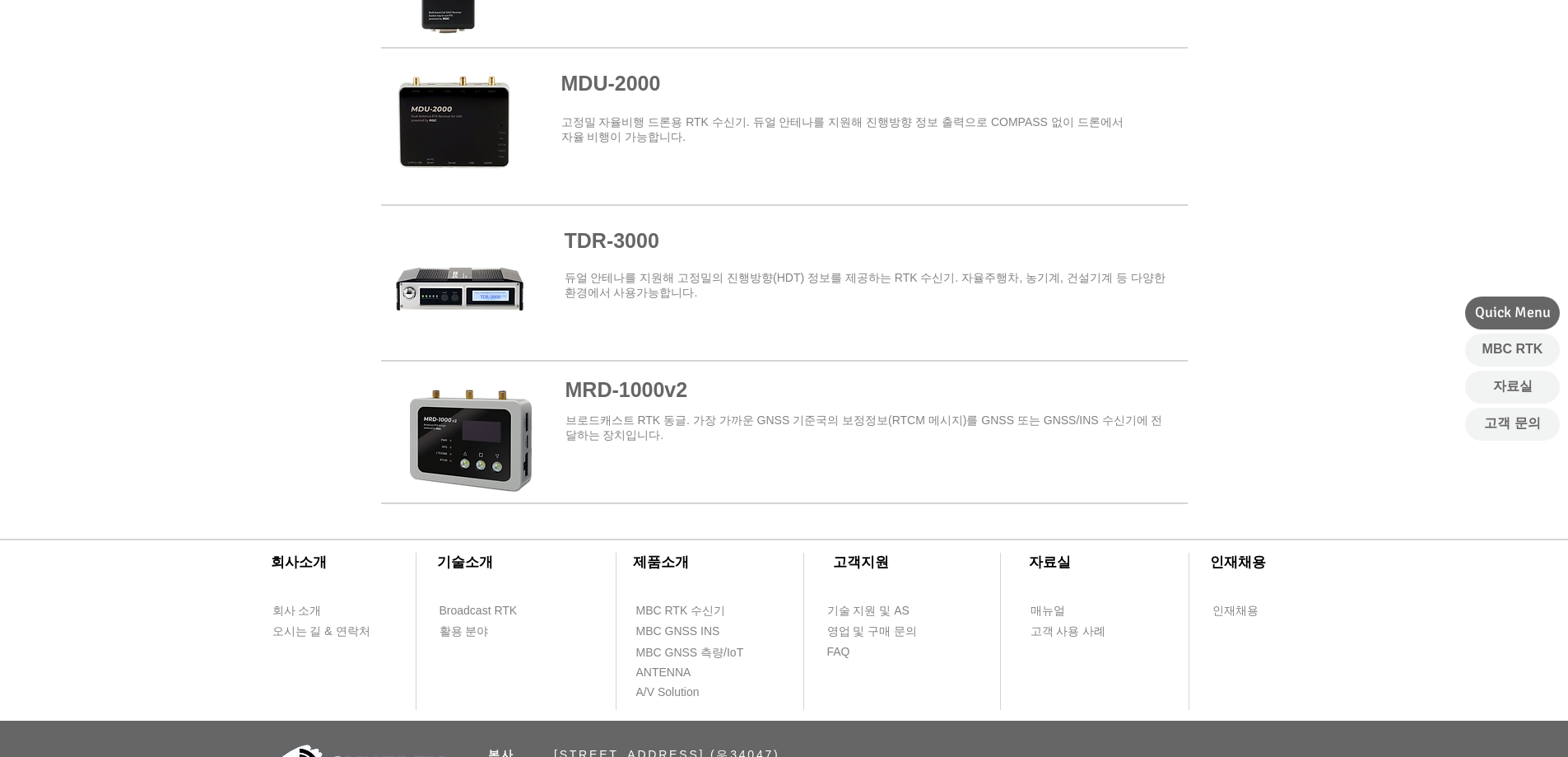
scroll to position [2047, 0]
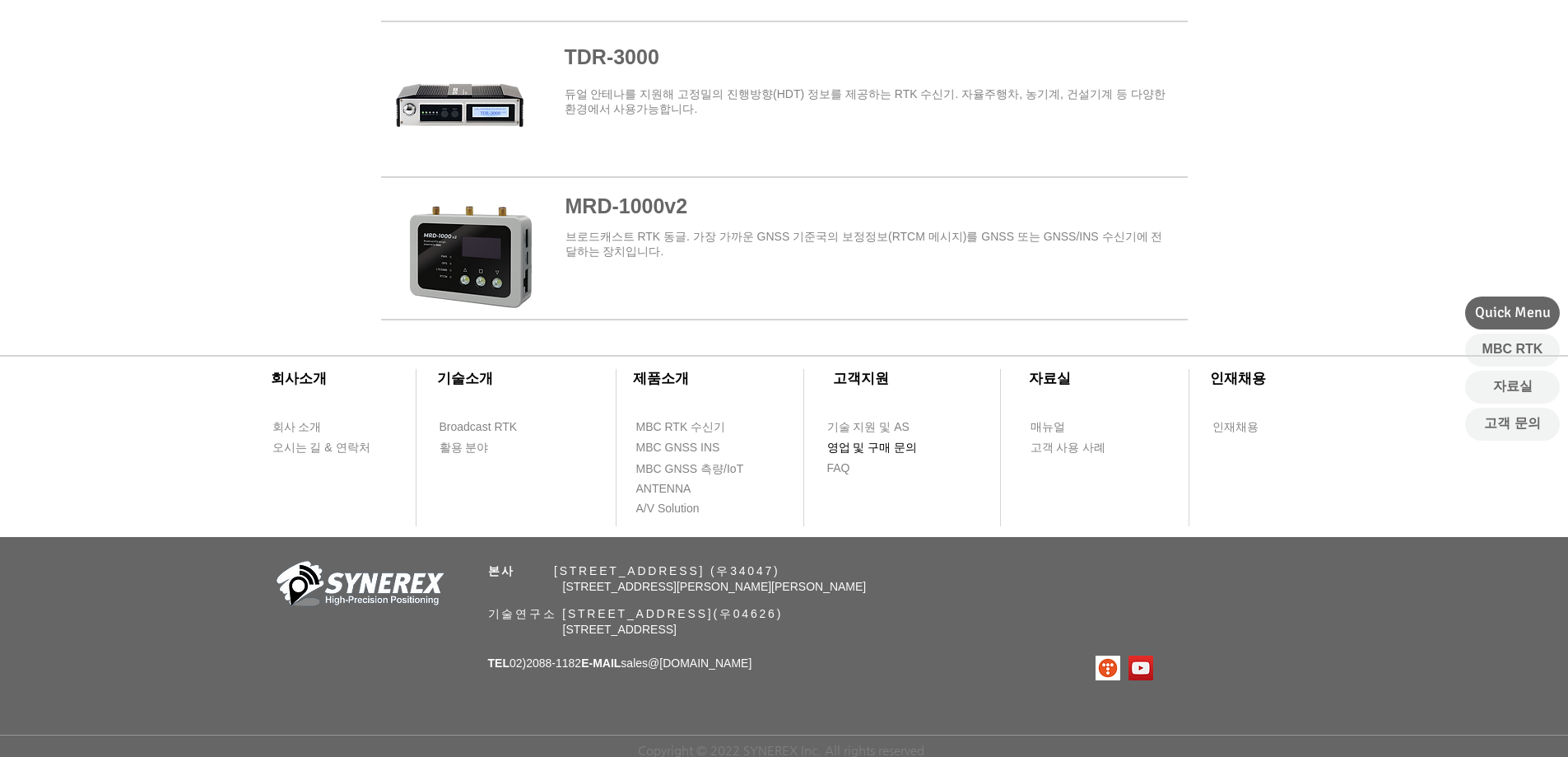
click at [882, 440] on span "영업 및 구매 문의" at bounding box center [872, 448] width 91 height 17
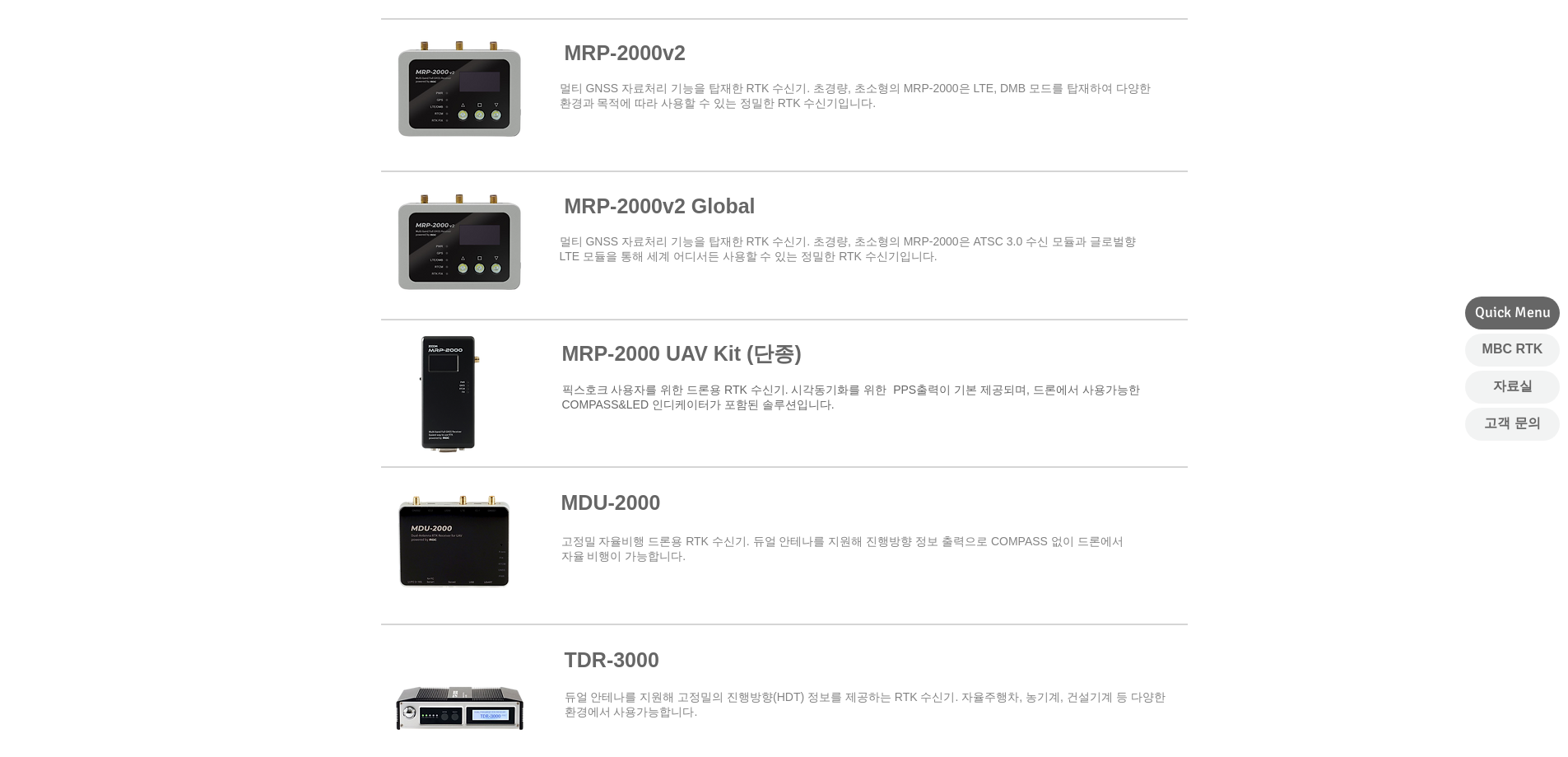
scroll to position [1224, 0]
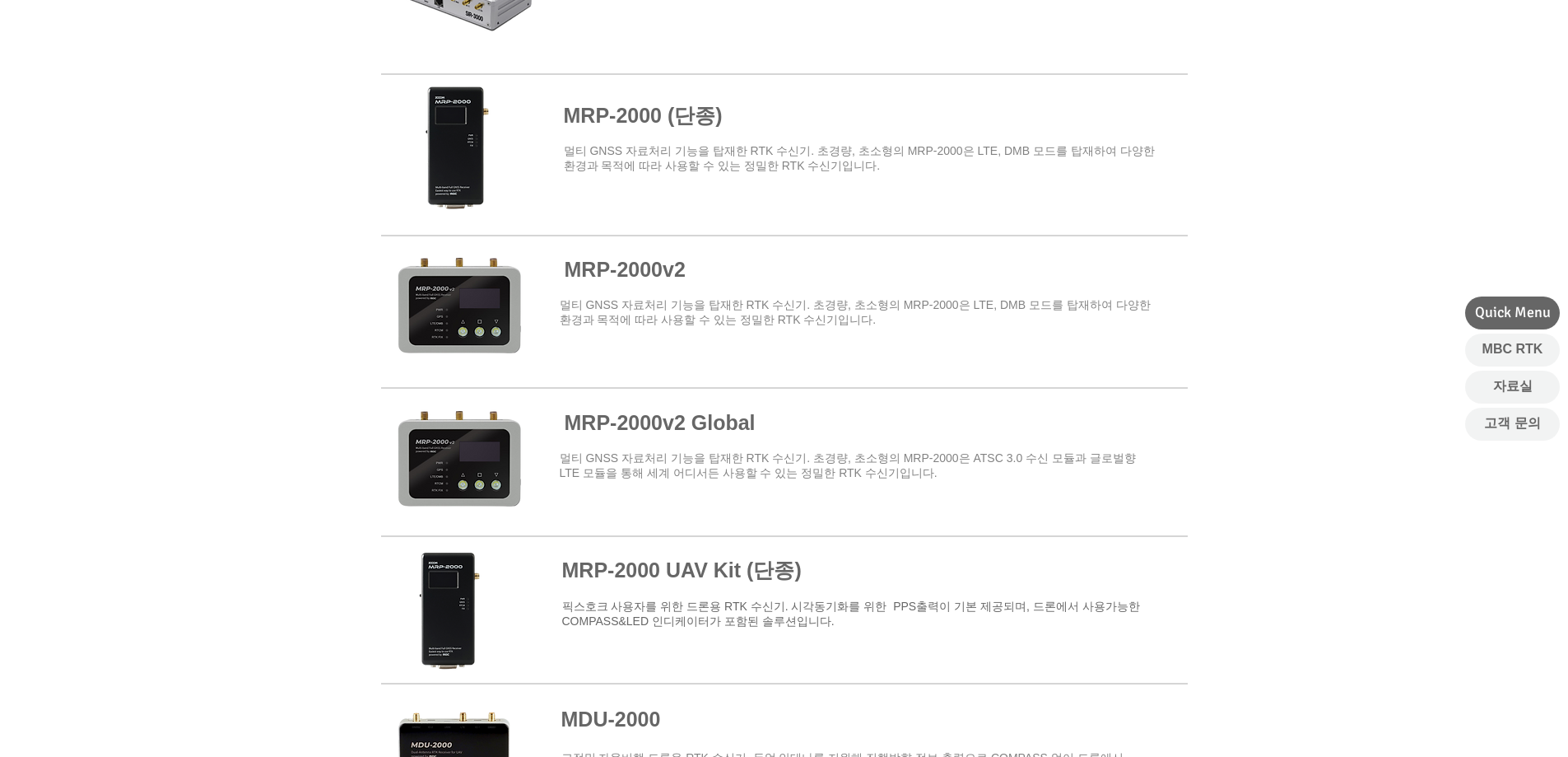
click at [675, 286] on span at bounding box center [784, 309] width 806 height 144
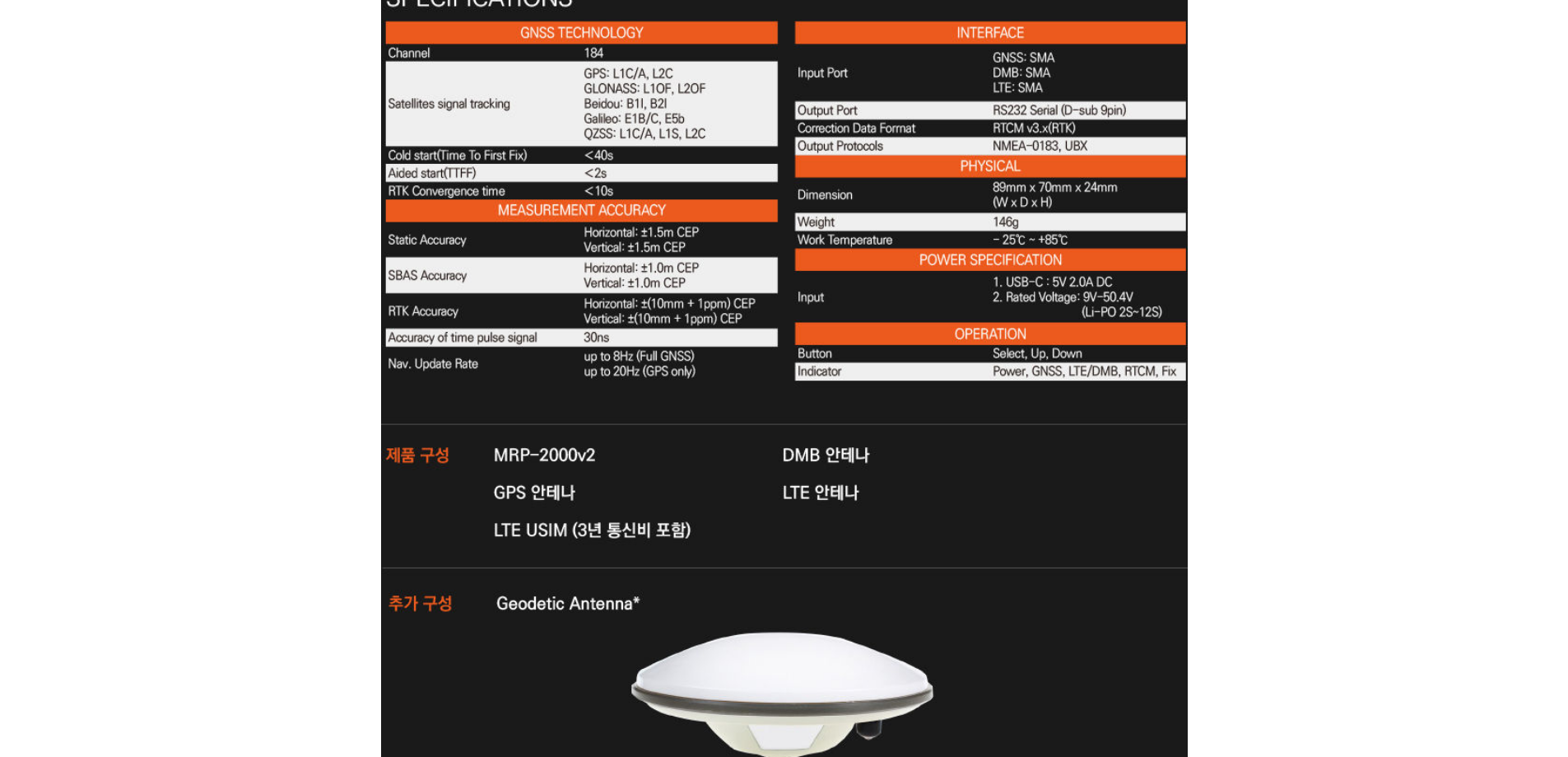
drag, startPoint x: 1007, startPoint y: 447, endPoint x: 995, endPoint y: 388, distance: 60.2
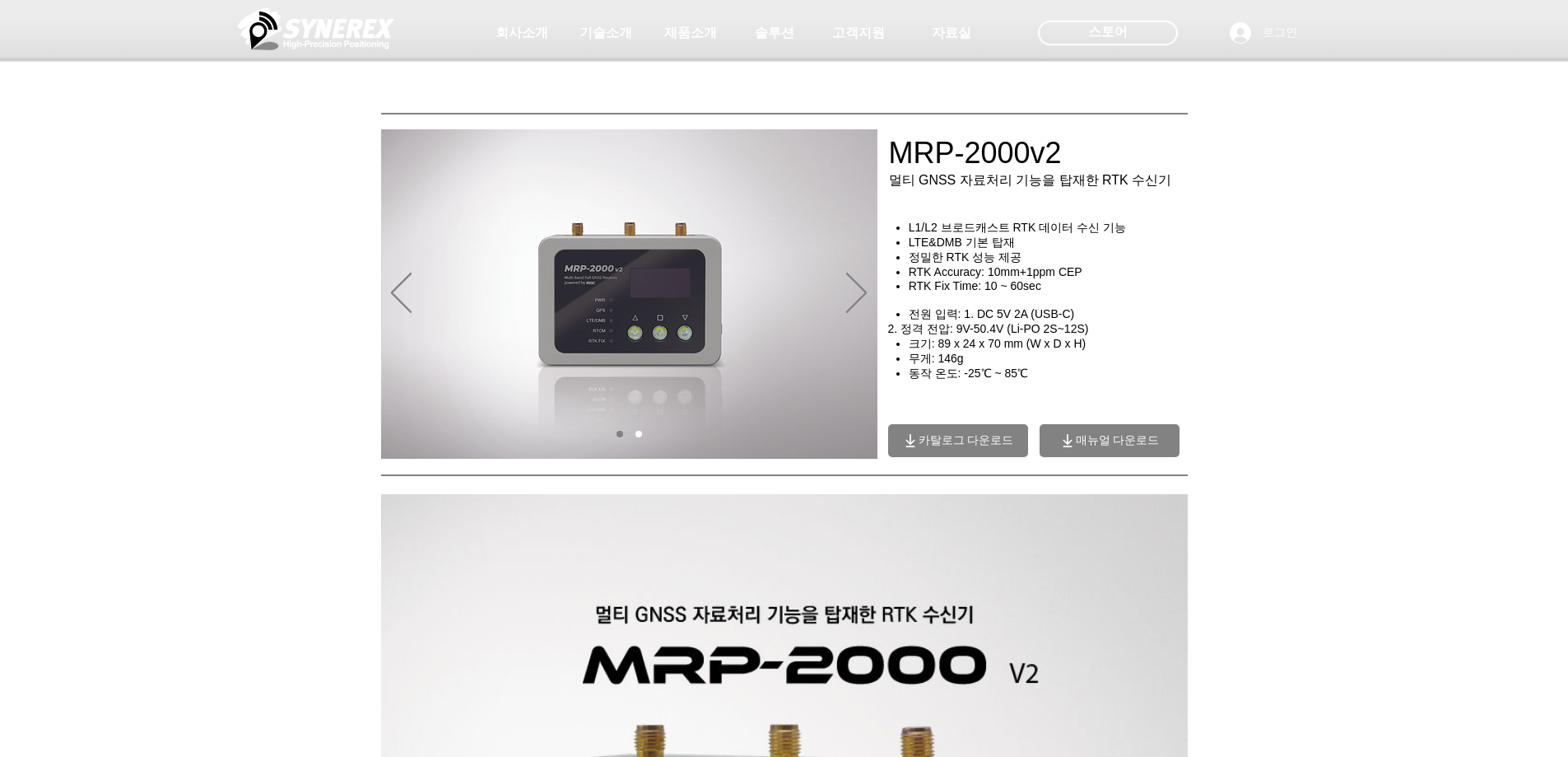
drag, startPoint x: 1305, startPoint y: 450, endPoint x: 1250, endPoint y: 187, distance: 268.7
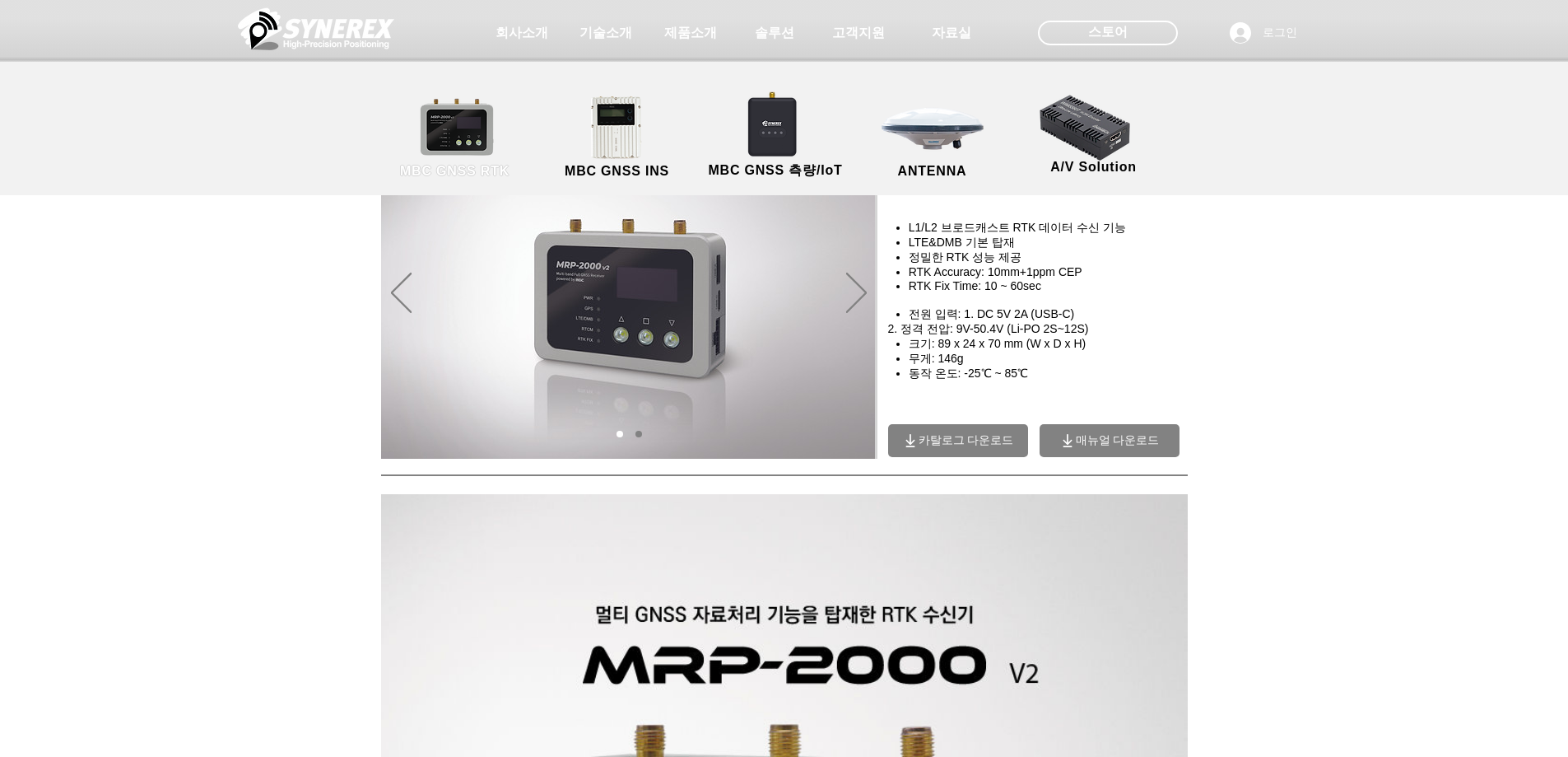
click at [437, 137] on link "MBC GNSS RTK" at bounding box center [455, 138] width 148 height 86
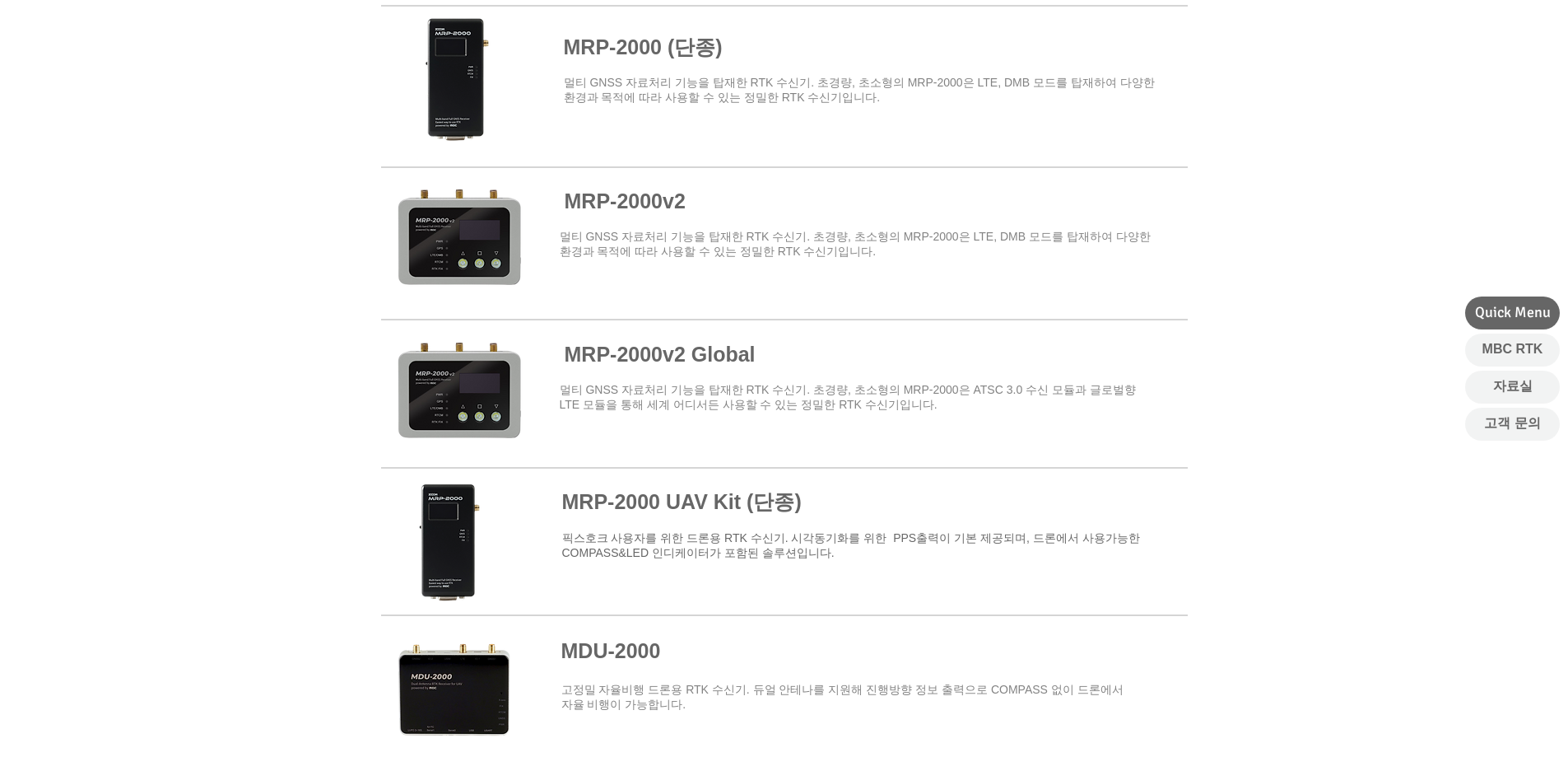
scroll to position [1318, 0]
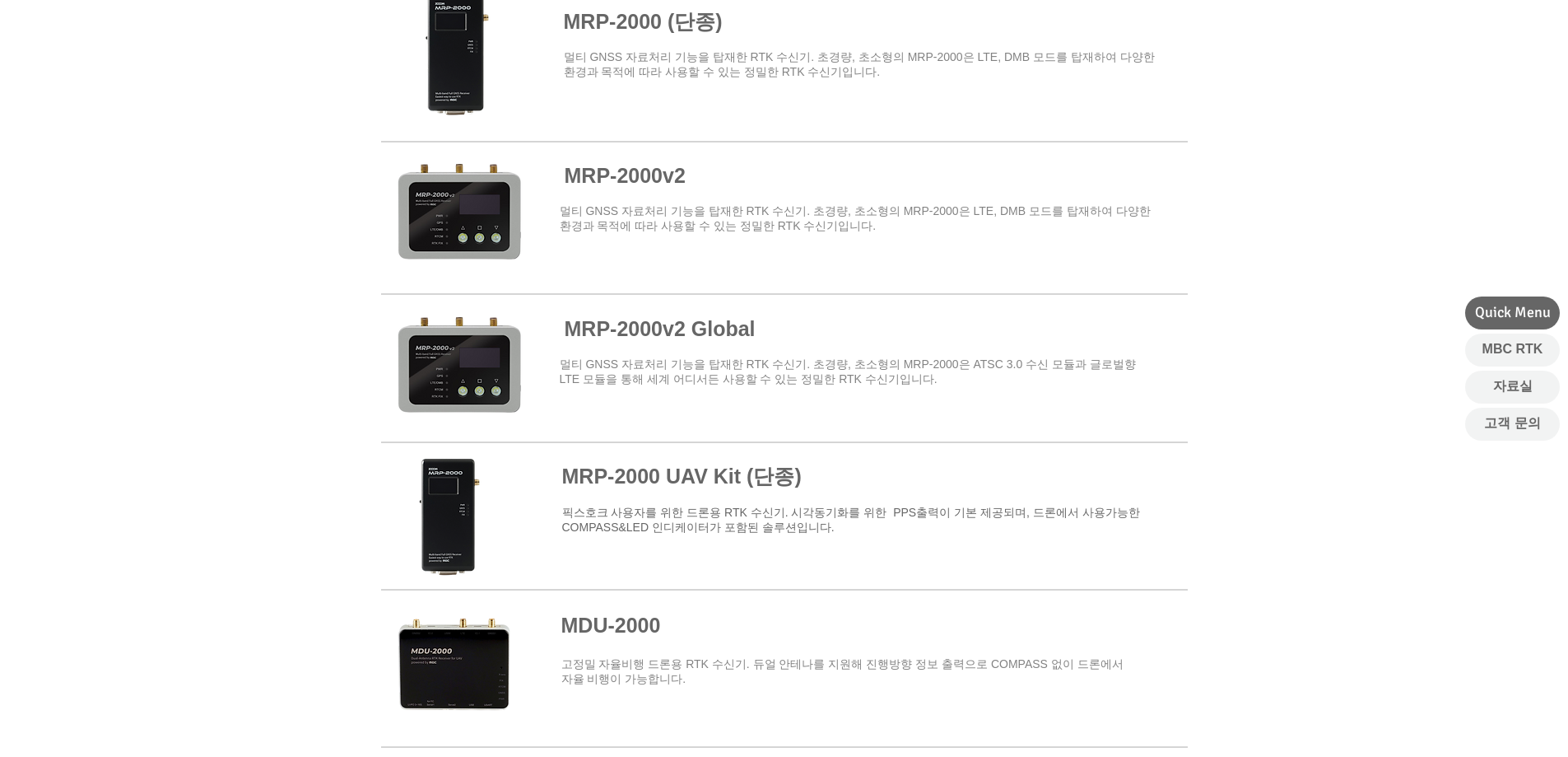
click at [450, 219] on span at bounding box center [784, 215] width 806 height 144
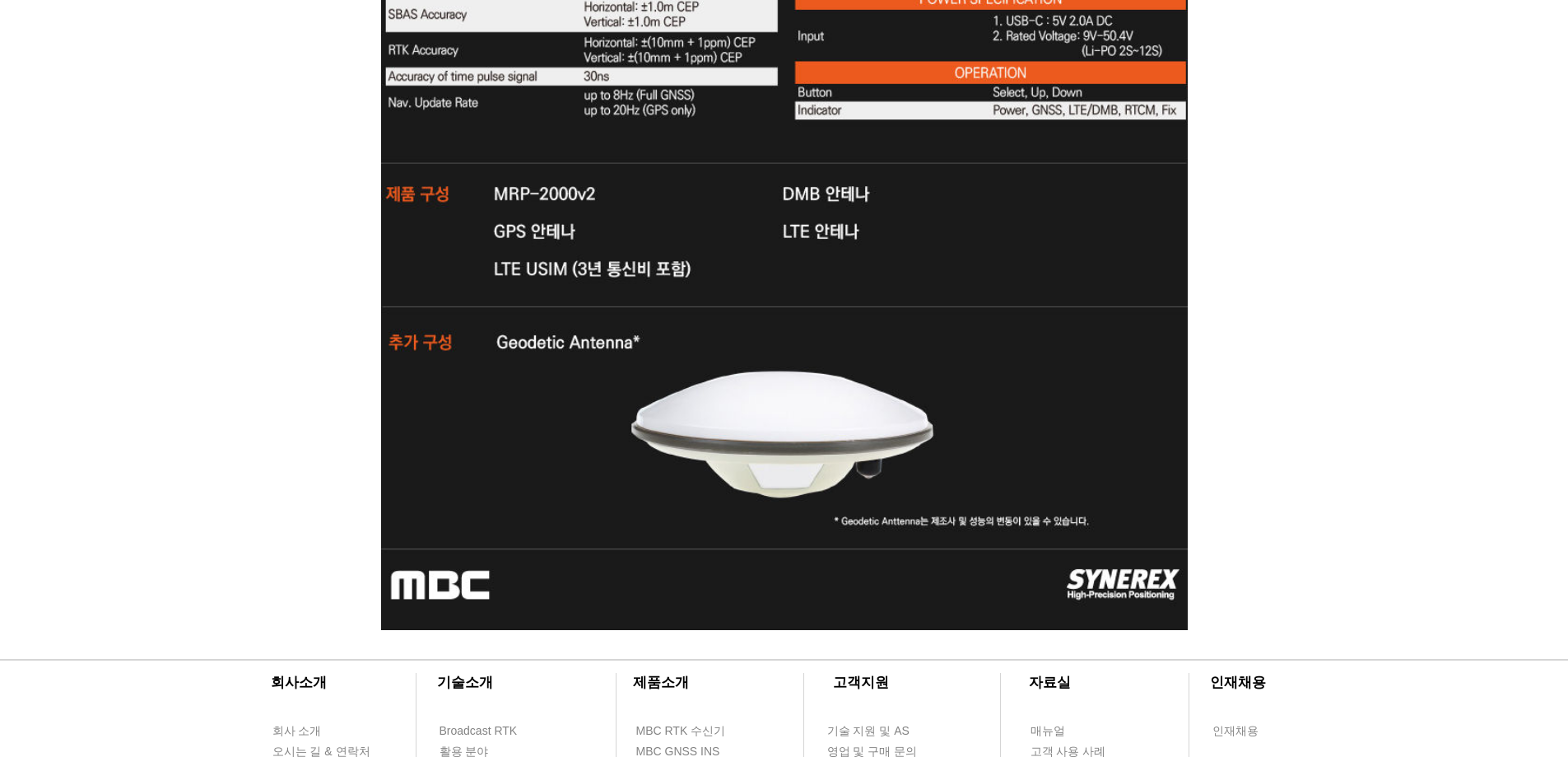
scroll to position [5743, 0]
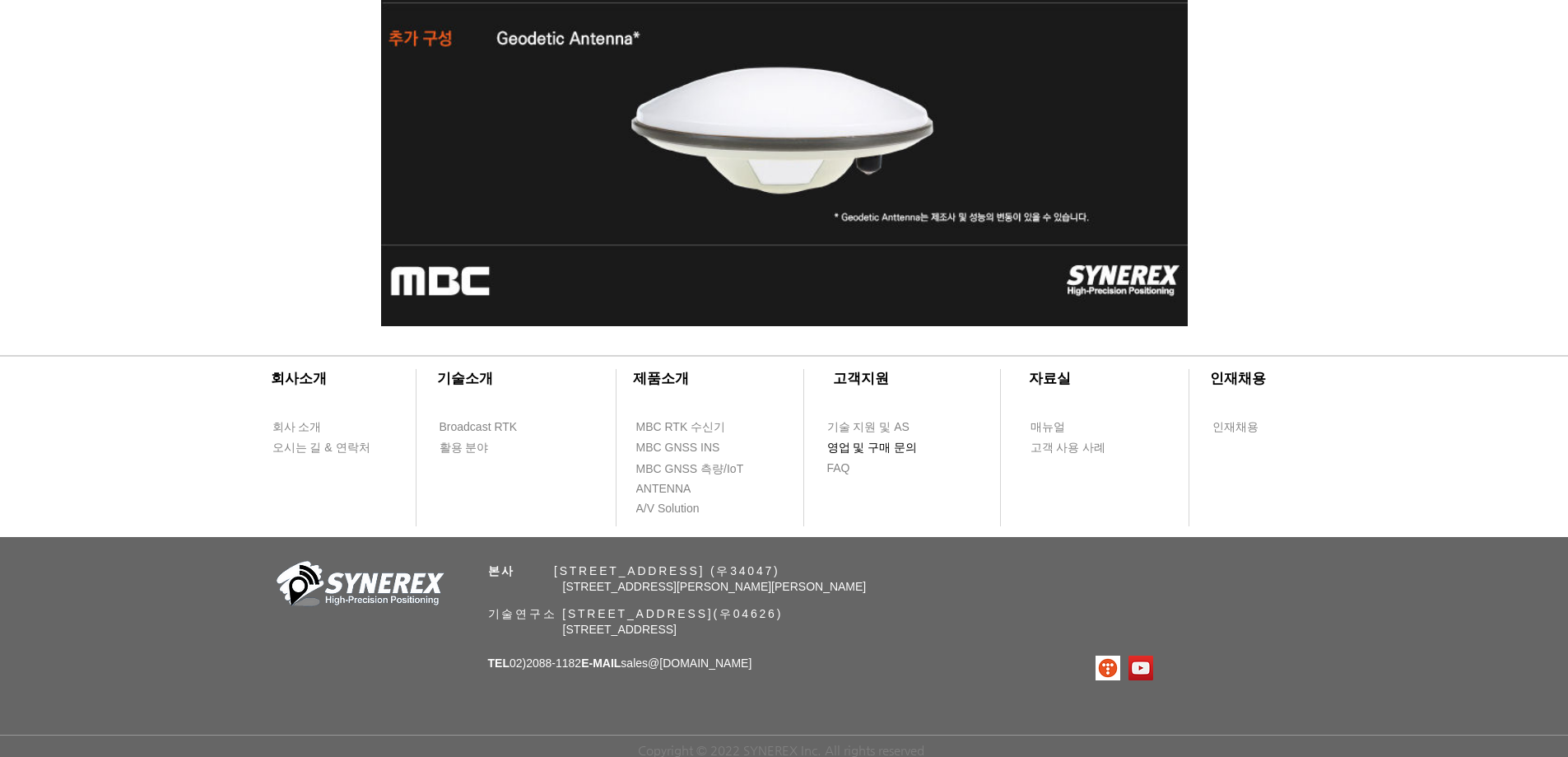
click at [883, 443] on span "영업 및 구매 문의" at bounding box center [872, 448] width 91 height 17
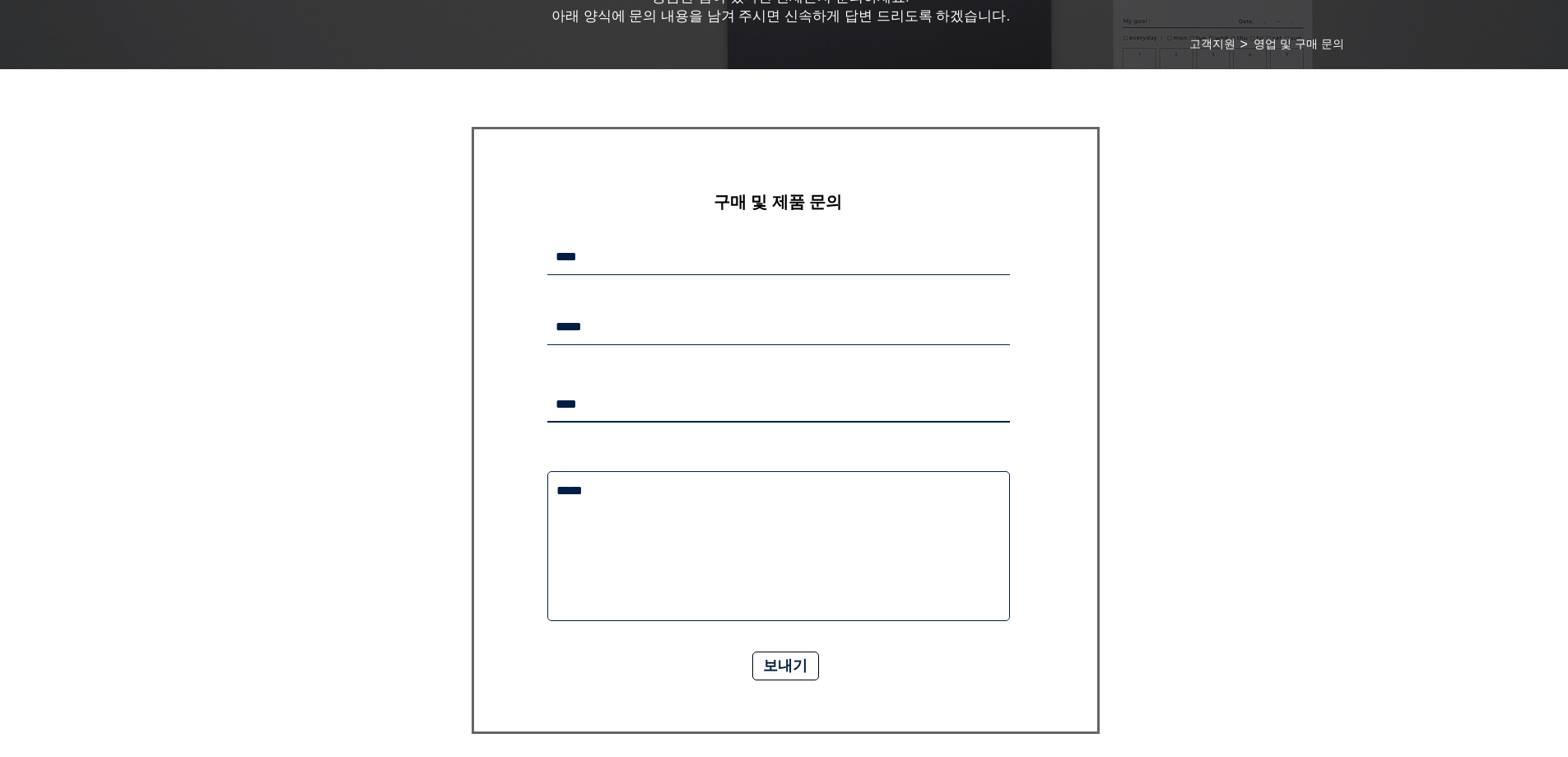
drag, startPoint x: 855, startPoint y: 415, endPoint x: 865, endPoint y: 403, distance: 15.6
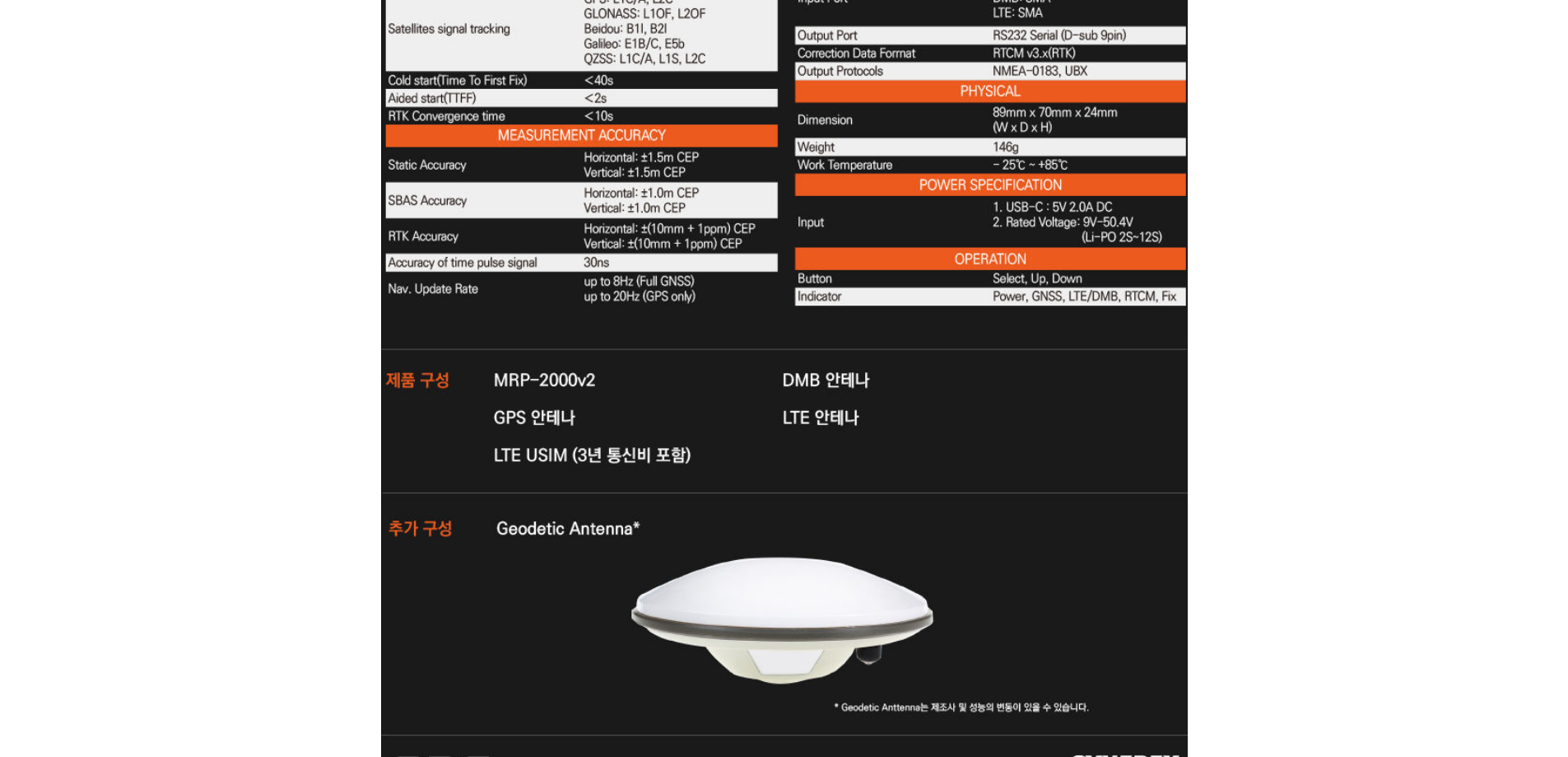
scroll to position [5331, 0]
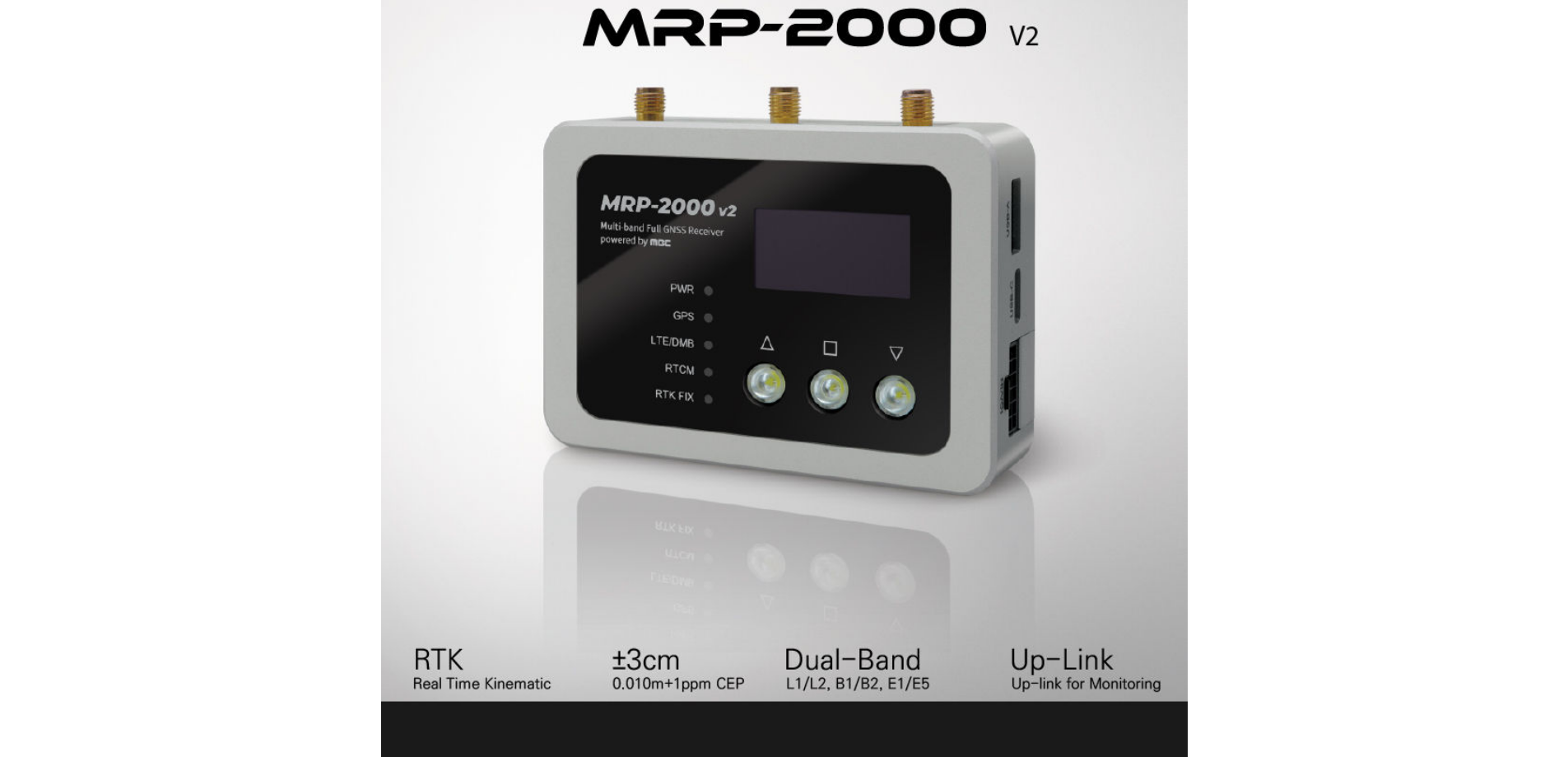
drag, startPoint x: 862, startPoint y: 412, endPoint x: 825, endPoint y: 396, distance: 40.3
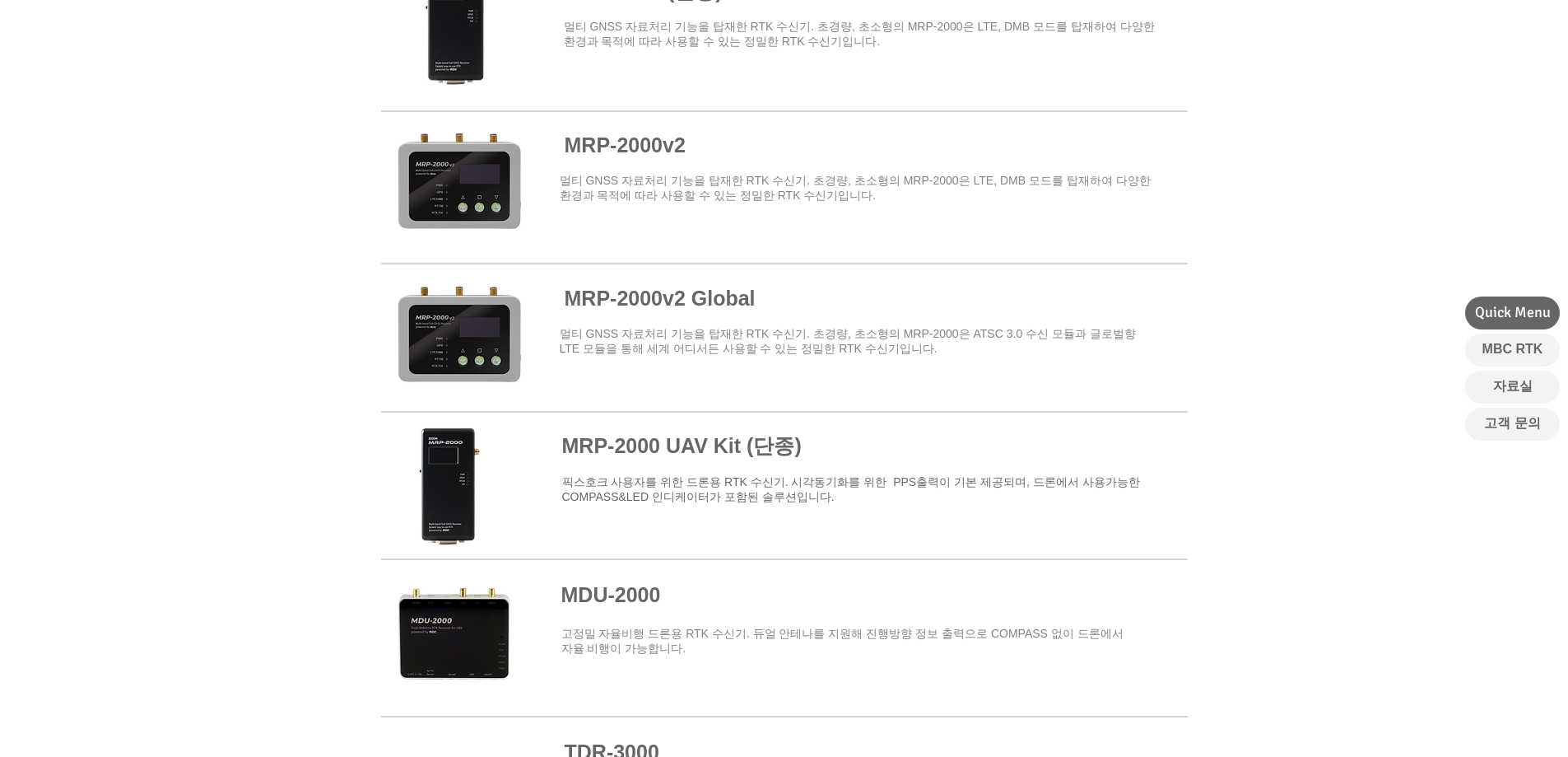
scroll to position [1235, 0]
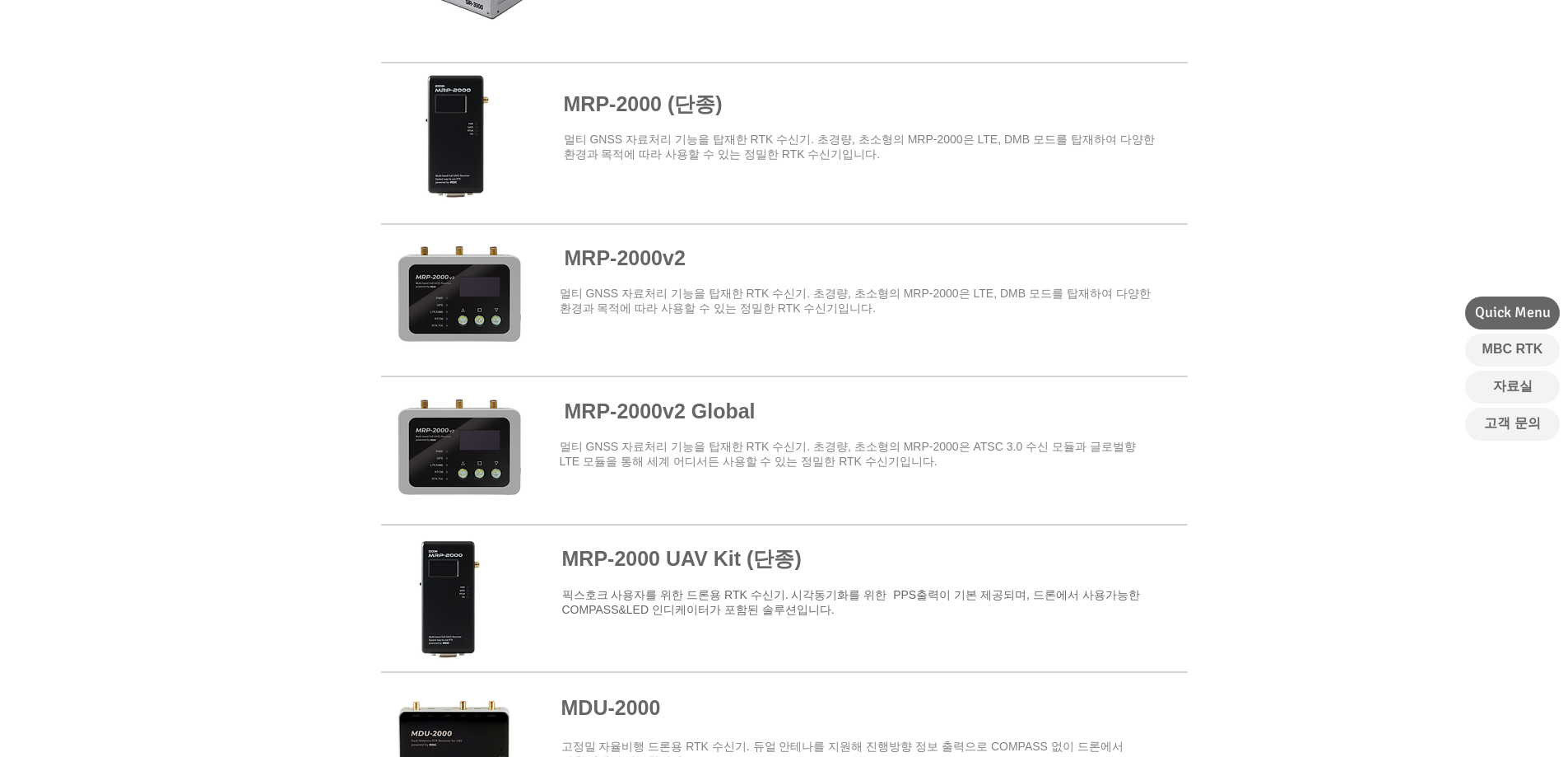
click at [747, 279] on span at bounding box center [784, 298] width 806 height 144
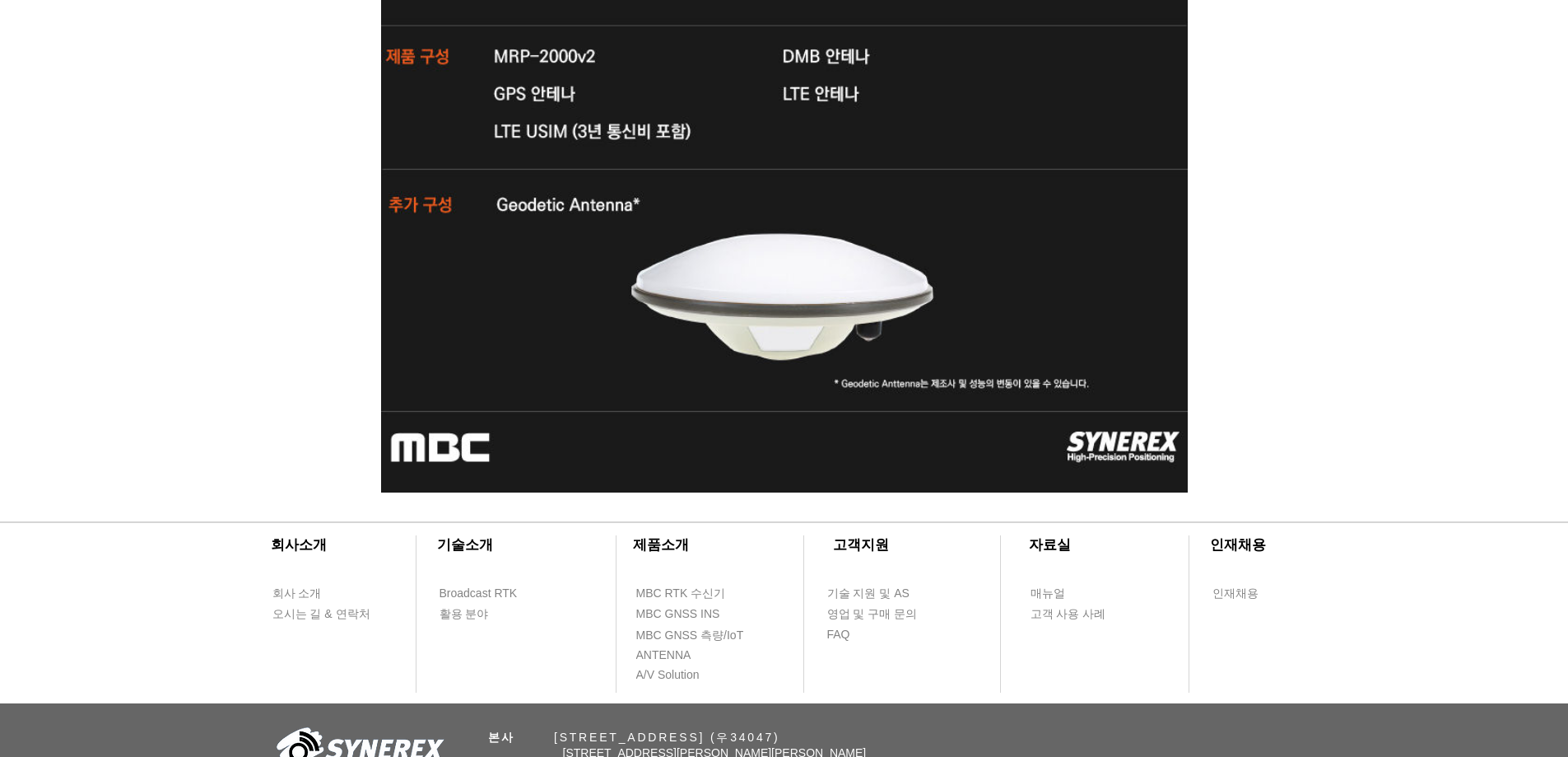
scroll to position [5434, 0]
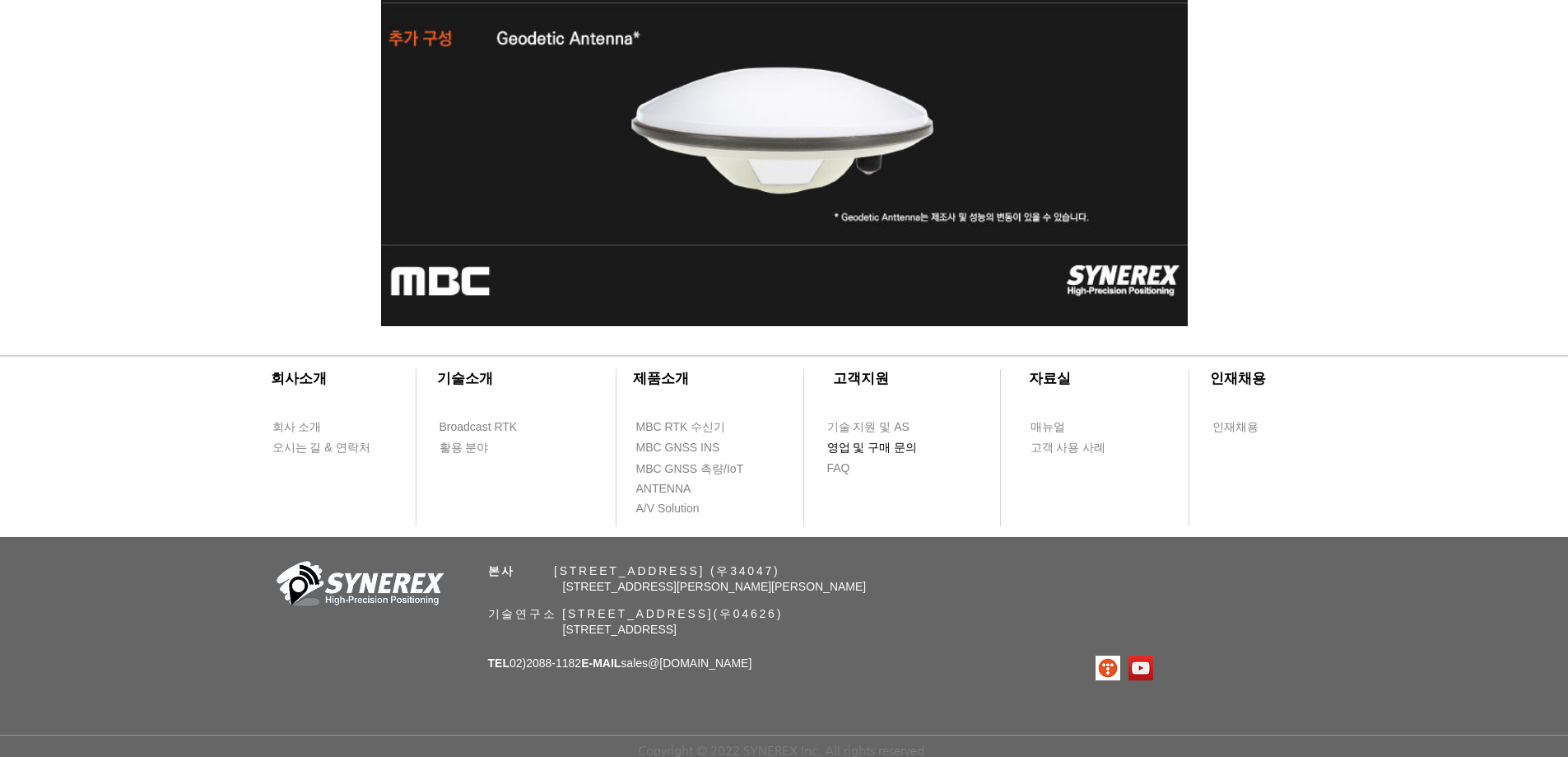
click at [884, 450] on span "영업 및 구매 문의" at bounding box center [872, 448] width 91 height 17
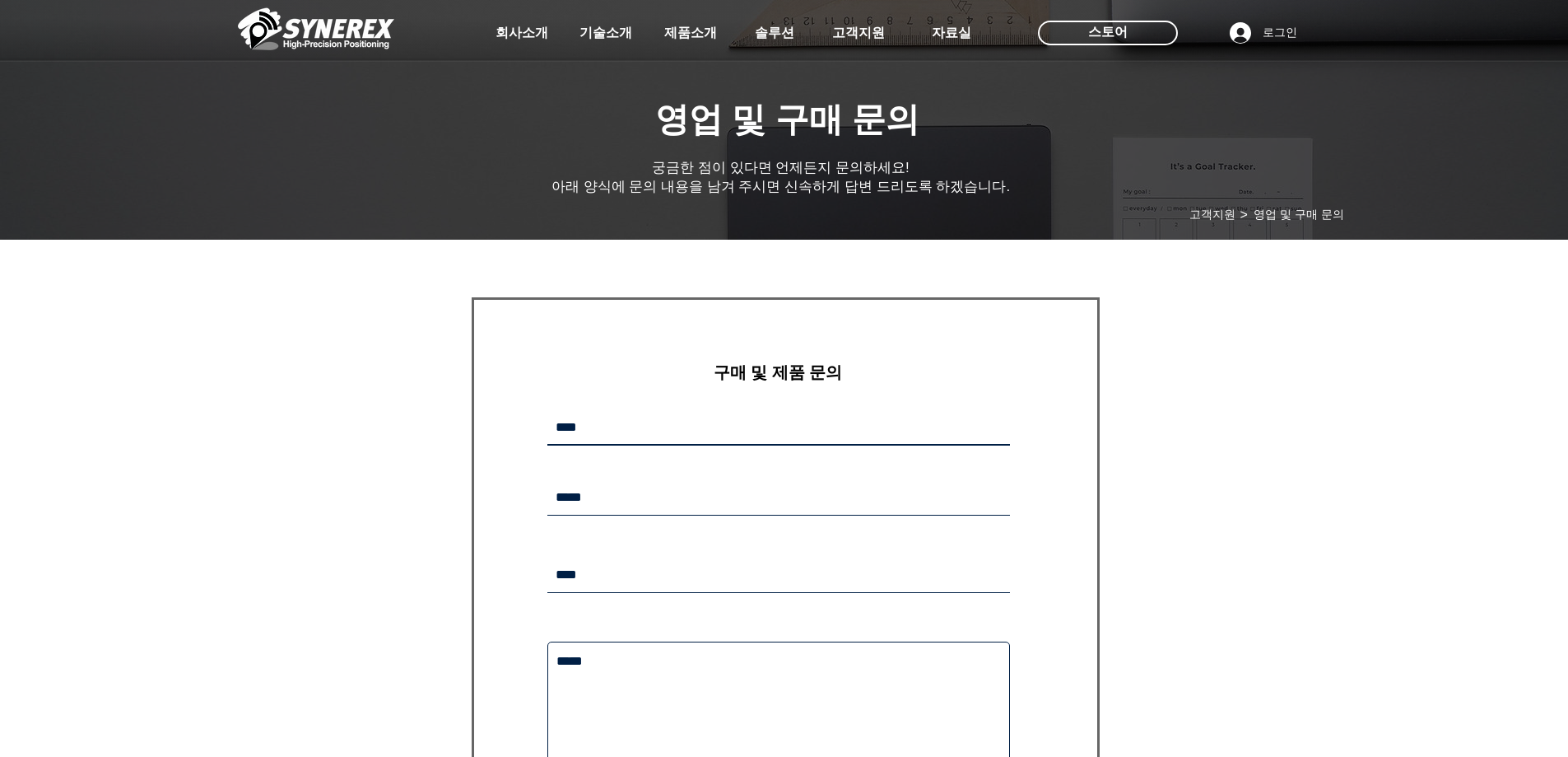
click at [814, 425] on input "main content" at bounding box center [778, 427] width 463 height 36
type input "*"
type input "***"
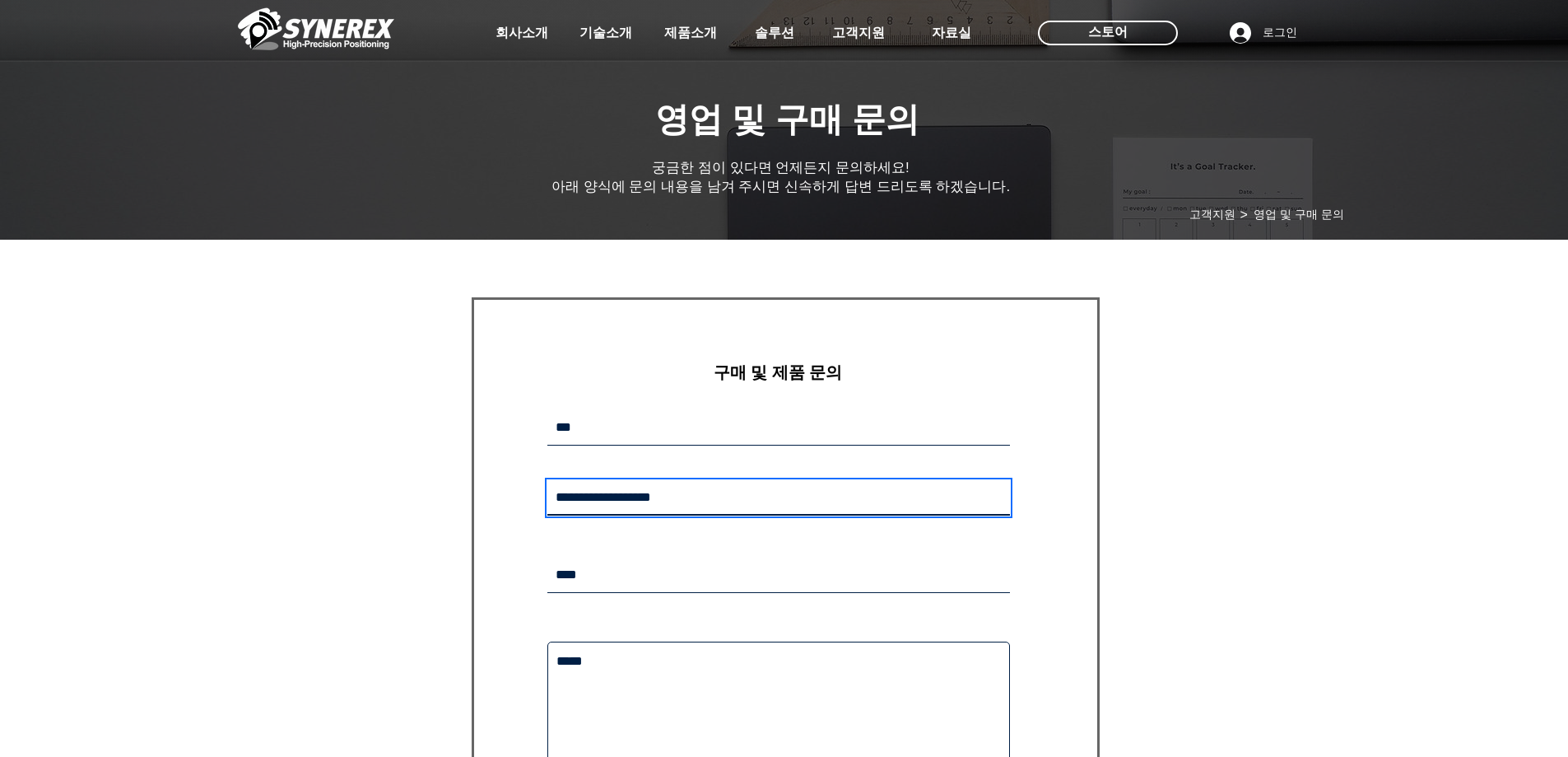
type input "**********"
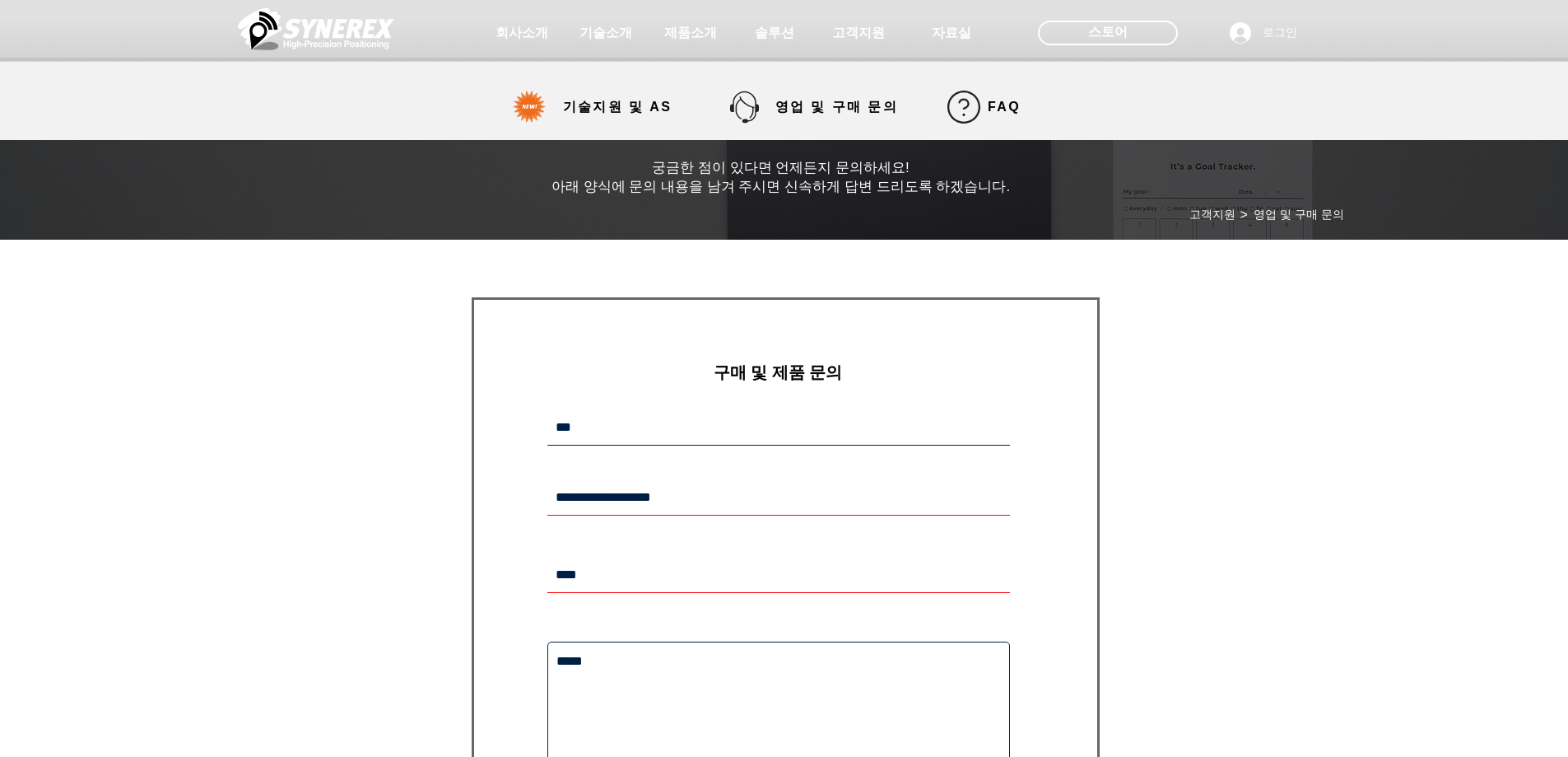
drag, startPoint x: 996, startPoint y: 81, endPoint x: 865, endPoint y: 106, distance: 133.4
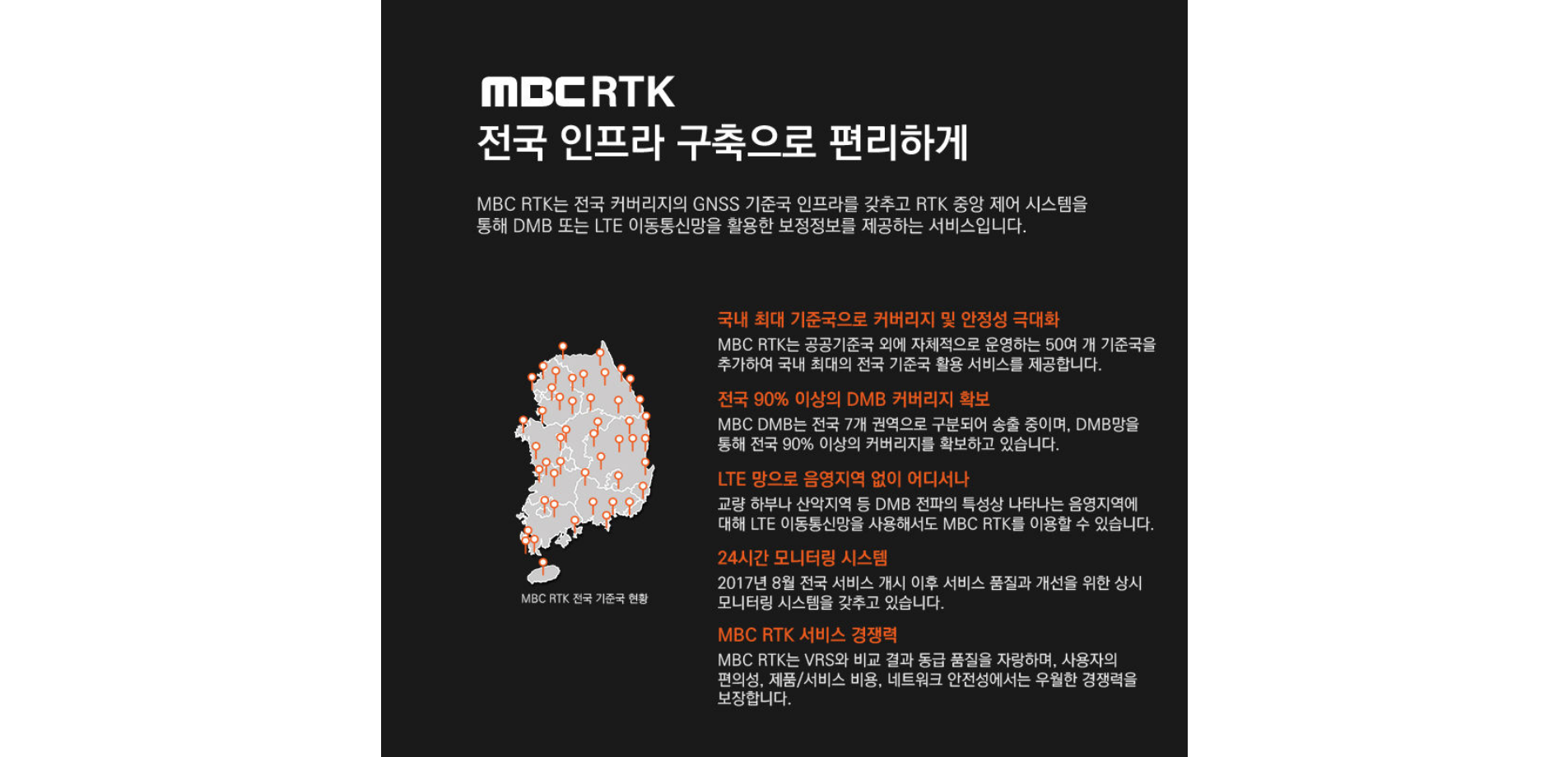
drag, startPoint x: 1237, startPoint y: 349, endPoint x: 1118, endPoint y: 68, distance: 305.2
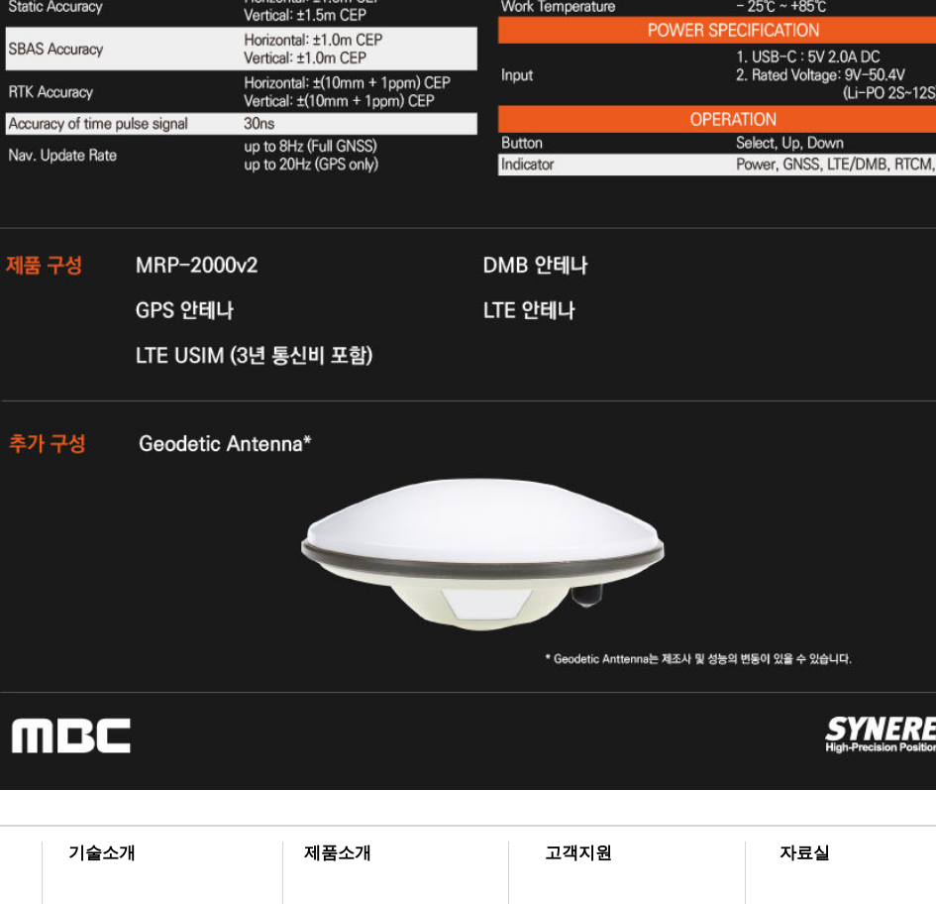
scroll to position [6422, 0]
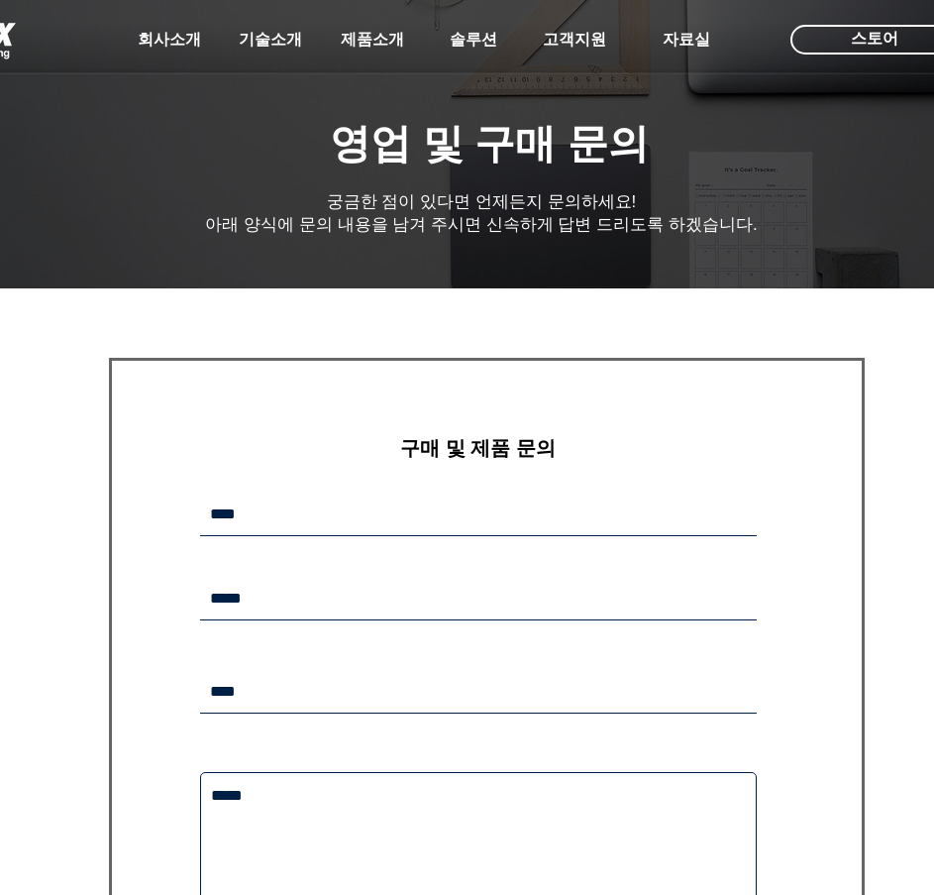
click at [501, 490] on form "​구매 및 제품 문의 보내기 감사합니다. 메시지가 발송되었습니다." at bounding box center [487, 723] width 756 height 730
click at [516, 544] on form "​구매 및 제품 문의 보내기 감사합니다. 메시지가 발송되었습니다." at bounding box center [487, 723] width 756 height 730
click at [504, 510] on input "main content" at bounding box center [478, 514] width 557 height 43
type input "*"
type input "***"
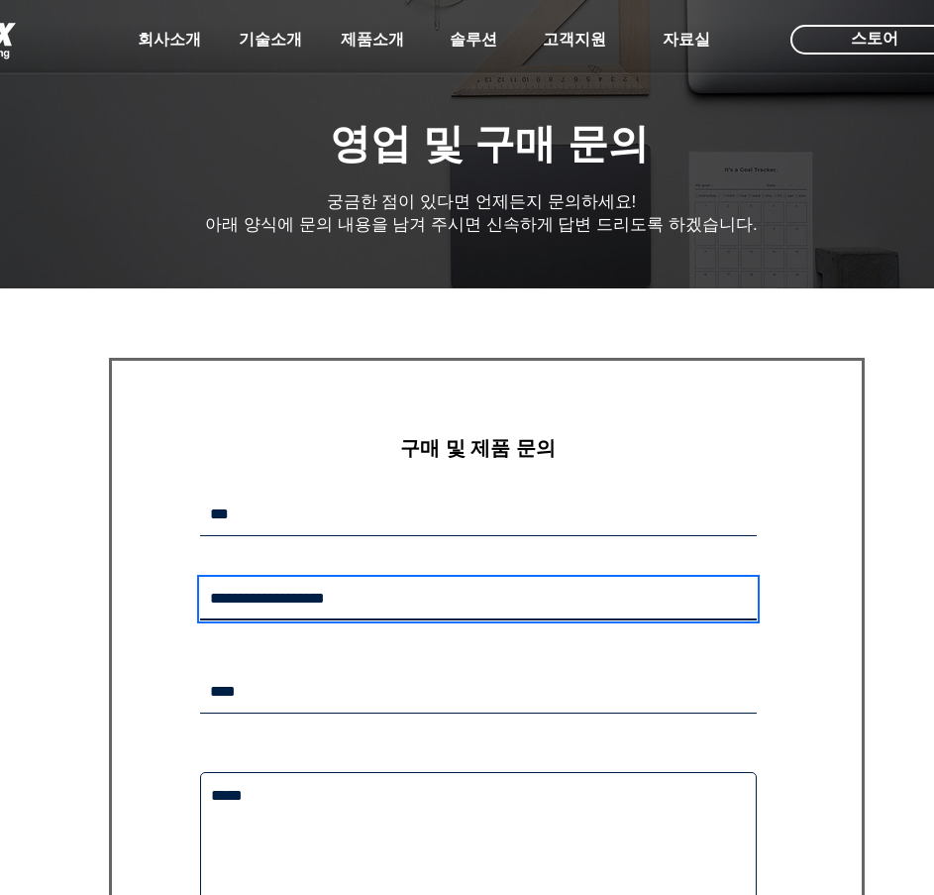
type input "**********"
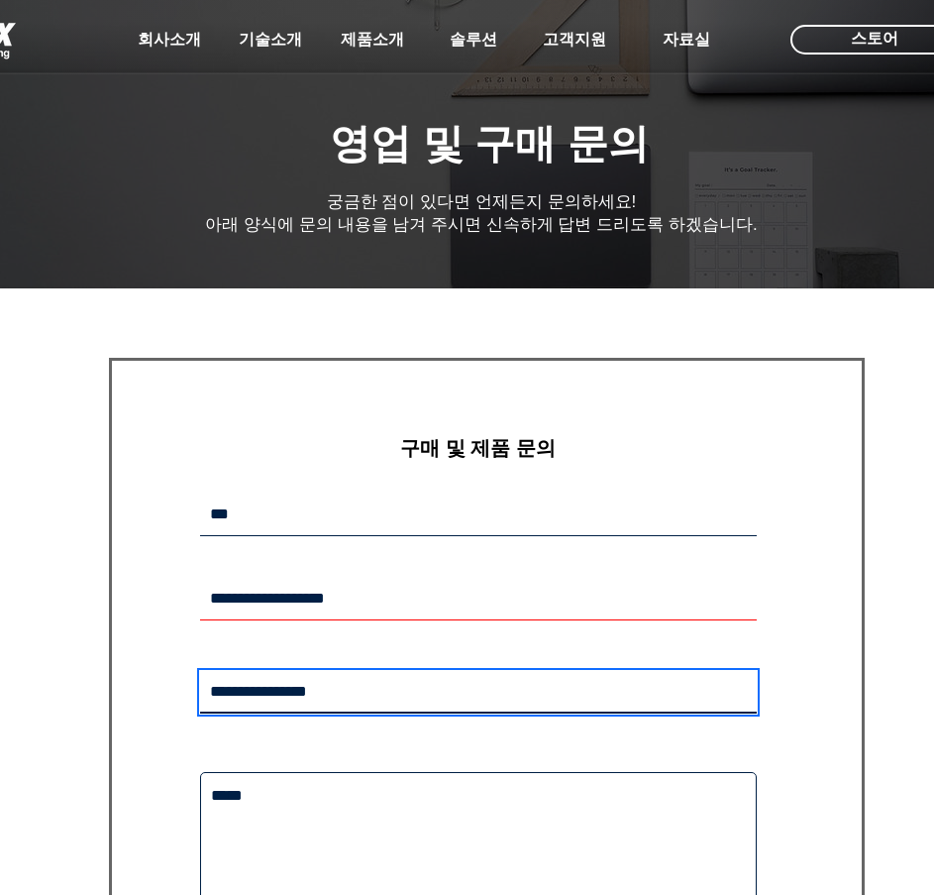
type input "**********"
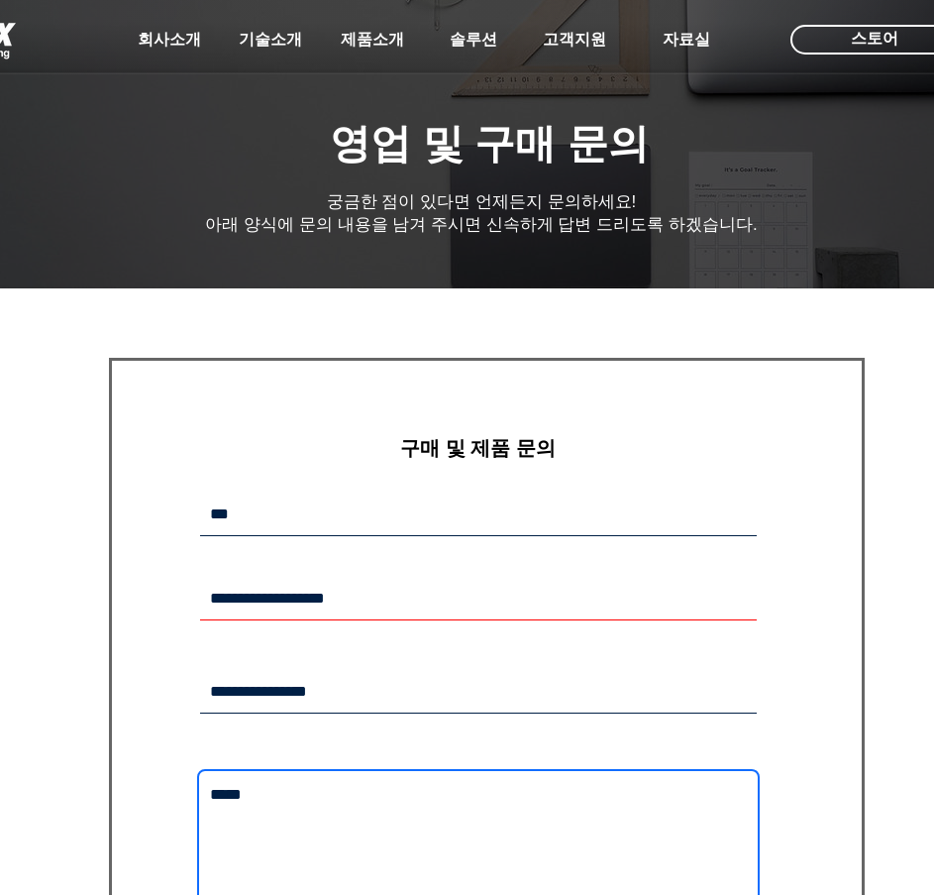
click at [325, 848] on textarea "main content" at bounding box center [478, 862] width 557 height 180
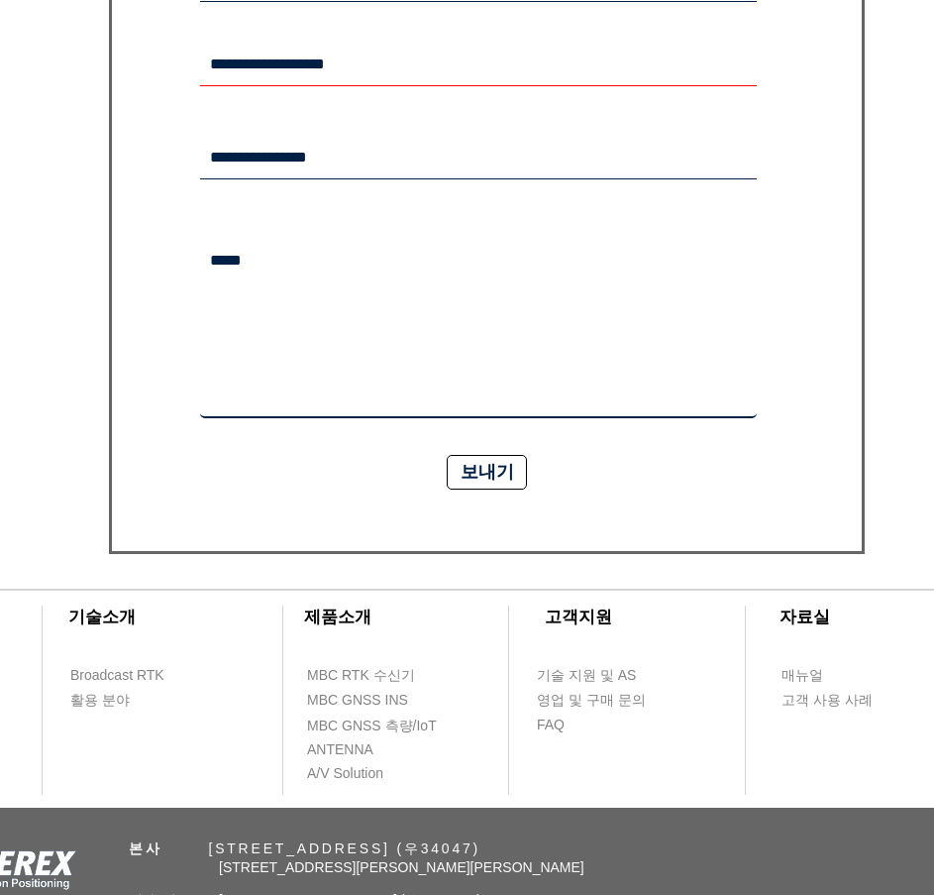
scroll to position [595, 0]
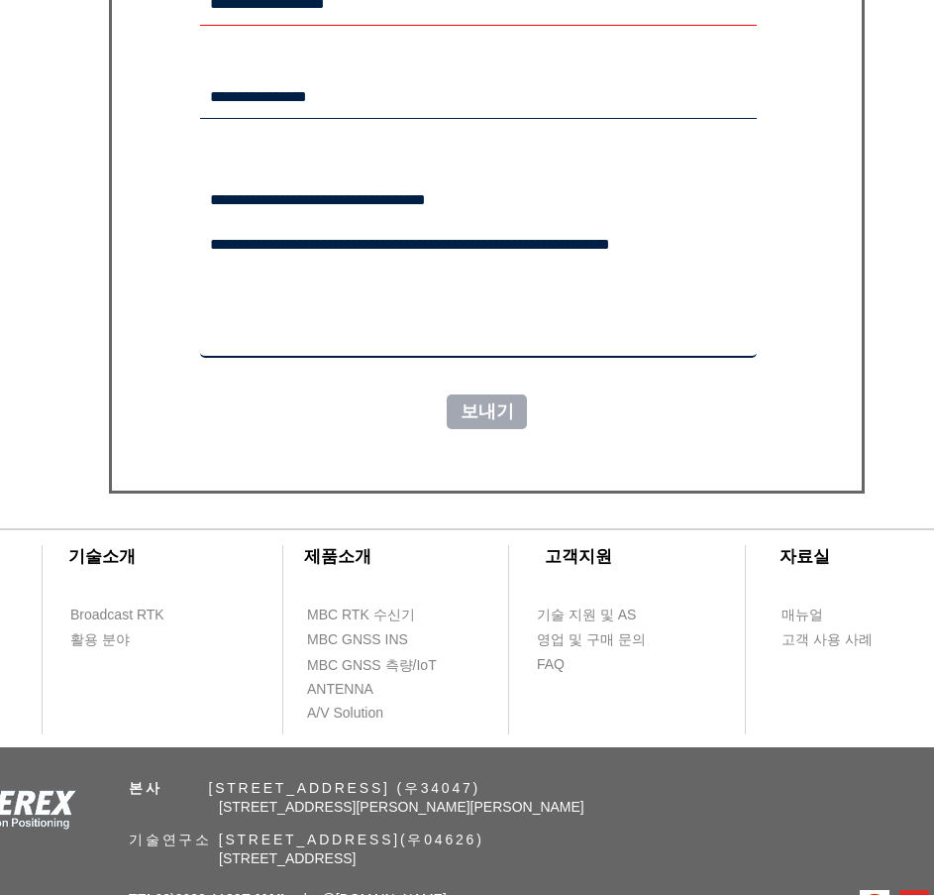
type textarea "**********"
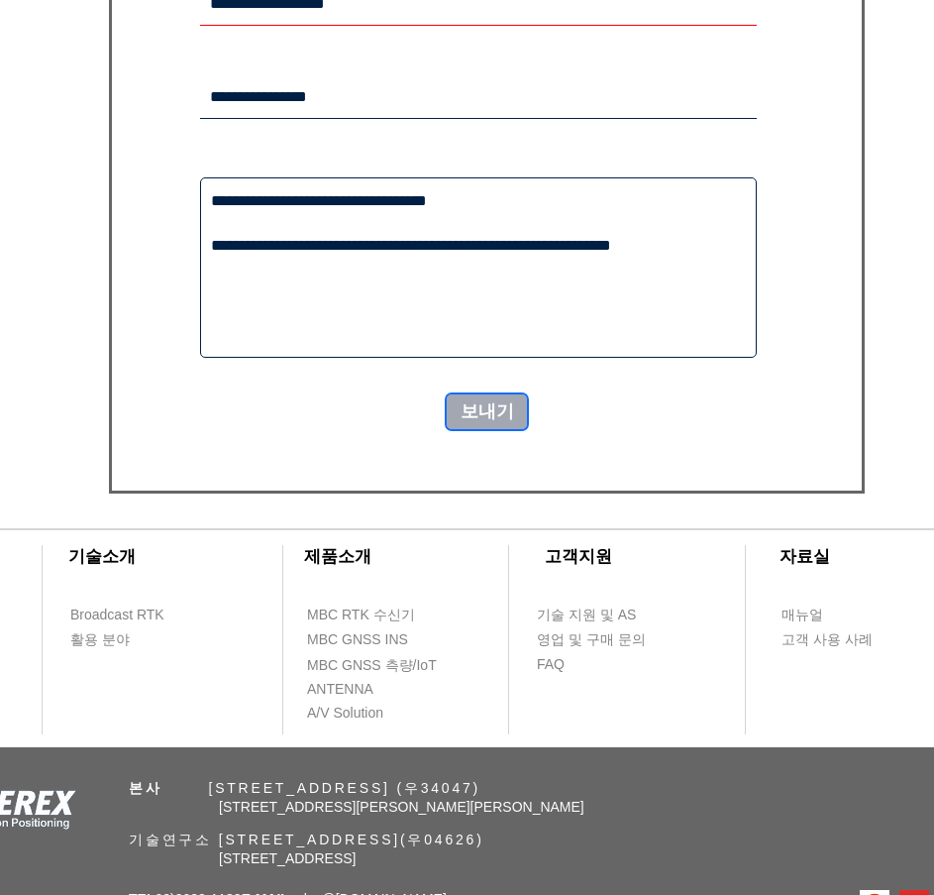
click at [511, 413] on span "보내기" at bounding box center [488, 411] width 54 height 25
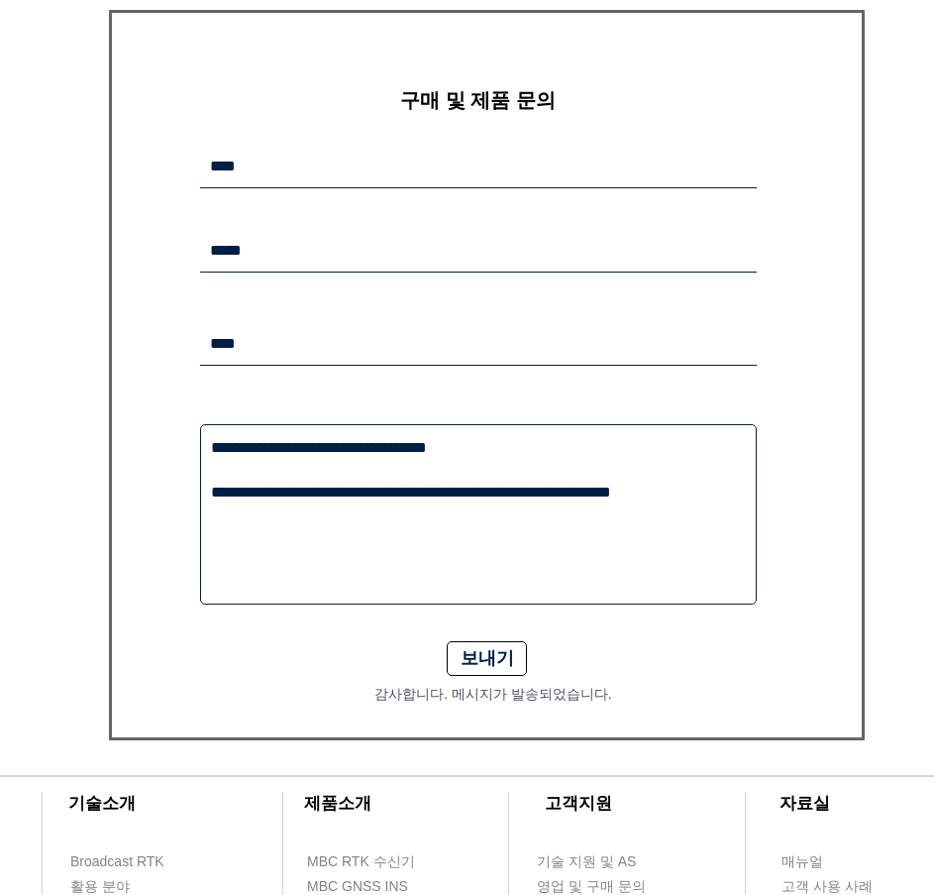
scroll to position [198, 0]
